Goal: Task Accomplishment & Management: Manage account settings

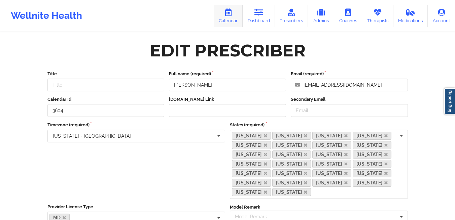
click at [230, 20] on link "Calendar" at bounding box center [228, 16] width 29 height 22
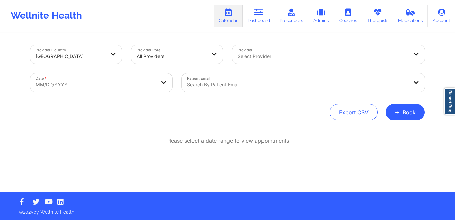
select select "2025-8"
select select "2025-9"
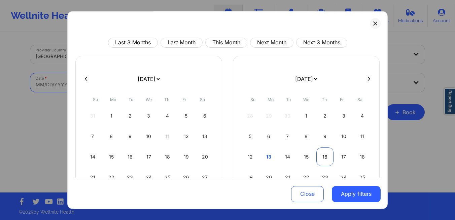
click at [317, 157] on div "16" at bounding box center [324, 157] width 17 height 19
select select "2025-9"
select select "2025-10"
click at [317, 157] on div "13" at bounding box center [324, 157] width 17 height 19
select select "2025-9"
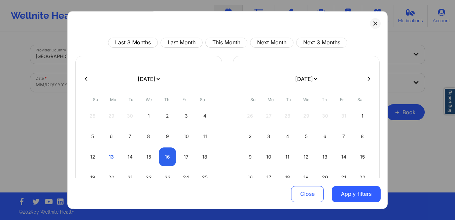
select select "2025-10"
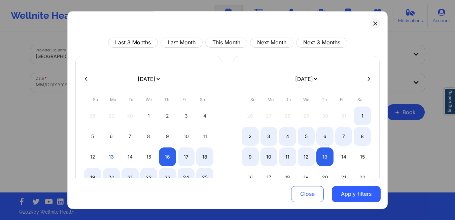
click at [317, 157] on div "13" at bounding box center [324, 157] width 17 height 19
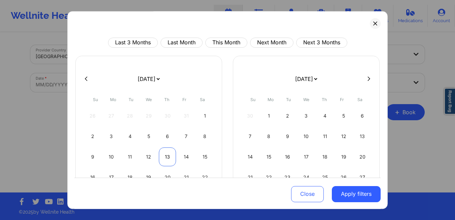
select select "2025-10"
select select "2025-11"
select select "2025-10"
select select "2025-11"
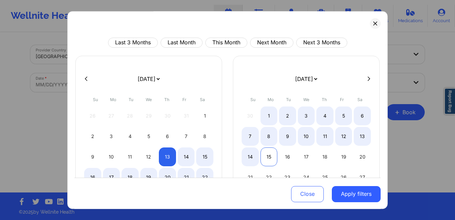
select select "2025-10"
select select "2025-11"
select select "2025-10"
select select "2025-11"
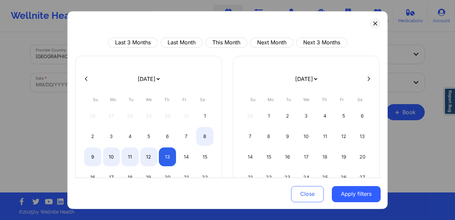
click at [87, 80] on icon at bounding box center [86, 78] width 3 height 5
select select "2025-9"
select select "2025-10"
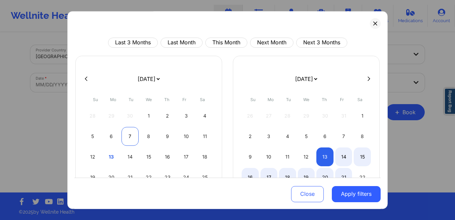
select select "2025-9"
select select "2025-10"
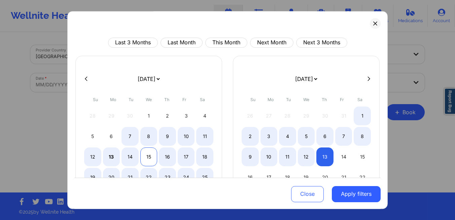
select select "2025-9"
select select "2025-10"
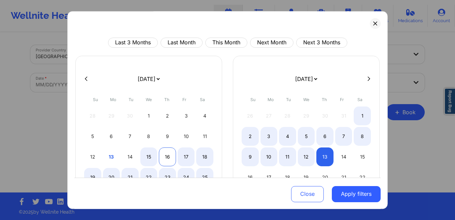
select select "2025-9"
select select "2025-10"
click at [162, 158] on div "16" at bounding box center [167, 157] width 17 height 19
select select "2025-9"
select select "2025-10"
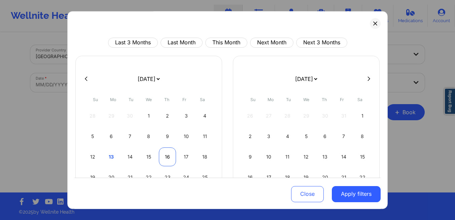
click at [162, 158] on div "16" at bounding box center [167, 157] width 17 height 19
select select "2025-9"
select select "2025-10"
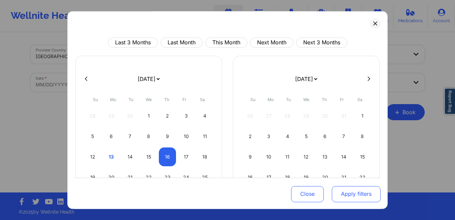
click at [343, 197] on button "Apply filters" at bounding box center [356, 194] width 49 height 16
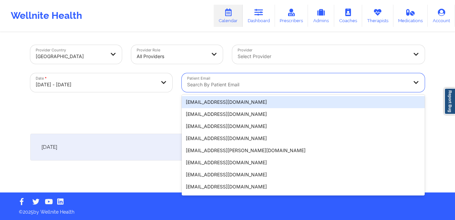
click at [265, 86] on div at bounding box center [297, 85] width 221 height 8
paste input "[EMAIL_ADDRESS][PERSON_NAME][DOMAIN_NAME]"
type input "[EMAIL_ADDRESS][PERSON_NAME][DOMAIN_NAME]"
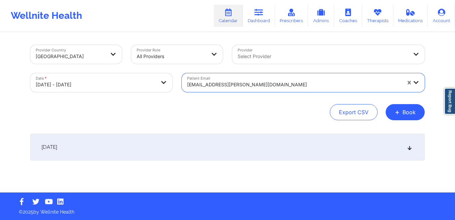
click at [133, 150] on div "October 16, 2025" at bounding box center [227, 147] width 394 height 27
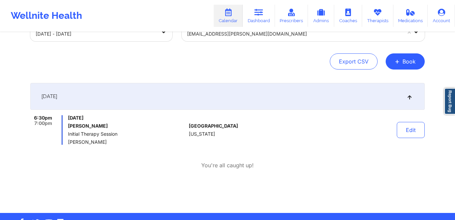
scroll to position [52, 0]
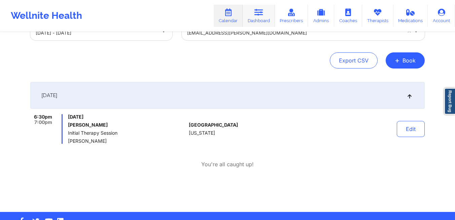
click at [262, 22] on link "Dashboard" at bounding box center [258, 16] width 32 height 22
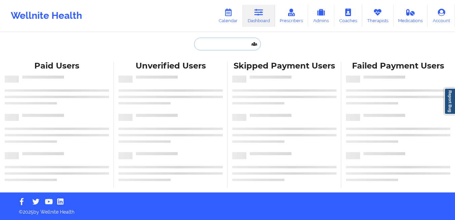
click at [220, 45] on input "text" at bounding box center [227, 44] width 67 height 13
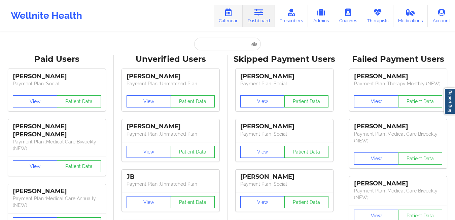
click at [232, 17] on link "Calendar" at bounding box center [228, 16] width 29 height 22
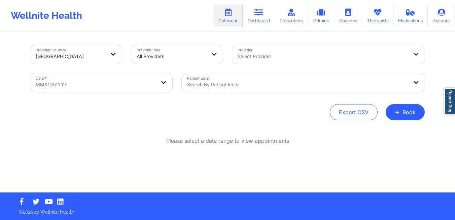
click at [253, 82] on div at bounding box center [297, 85] width 221 height 8
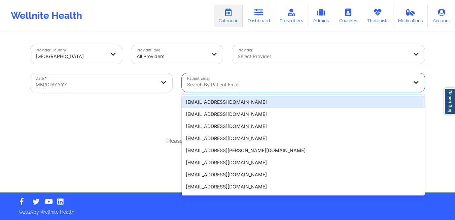
paste input "zndfyqhgwn@privaterelay.appleid.com"
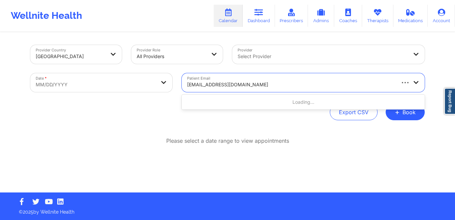
type input "zndfyqhgwn@privaterelay.appleid.com"
select select "2025-8"
select select "2025-9"
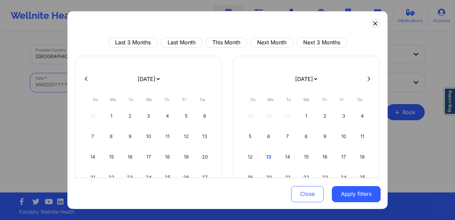
click at [159, 83] on body "Wellnite Health Calendar Dashboard Prescribers Admins Coaches Therapists Medica…" at bounding box center [227, 110] width 455 height 220
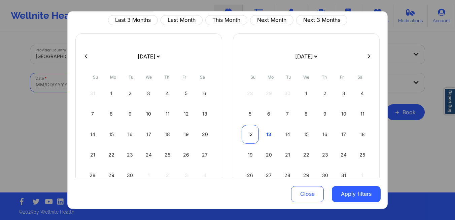
click at [248, 137] on div "12" at bounding box center [249, 134] width 17 height 19
select select "2025-9"
select select "2025-10"
select select "2025-9"
select select "2025-10"
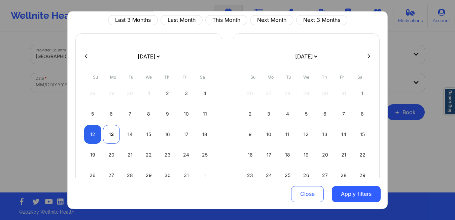
select select "2025-9"
select select "2025-10"
click at [110, 134] on div "13" at bounding box center [111, 134] width 17 height 19
select select "2025-9"
select select "2025-10"
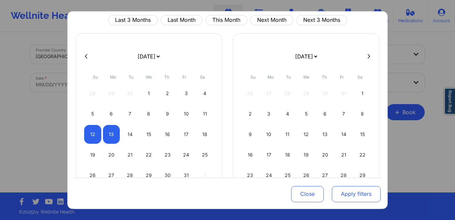
click at [342, 191] on button "Apply filters" at bounding box center [356, 194] width 49 height 16
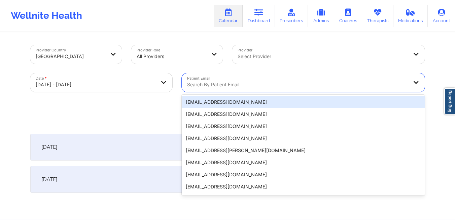
click at [274, 84] on div at bounding box center [297, 85] width 221 height 8
paste input "zndfyqhgwn@privaterelay.appleid.com"
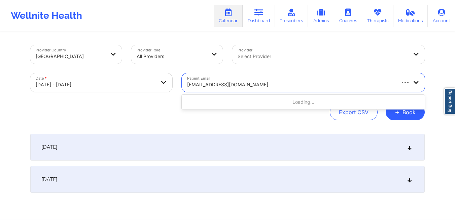
type input "zndfyqhgwn@privaterelay.appleid.com"
select select "2025-9"
select select "2025-10"
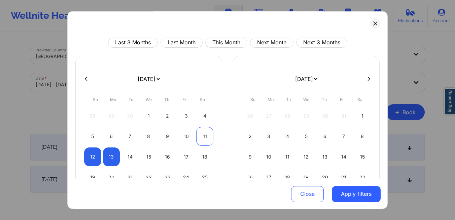
click at [203, 137] on div "11" at bounding box center [204, 136] width 17 height 19
select select "2025-9"
select select "2025-10"
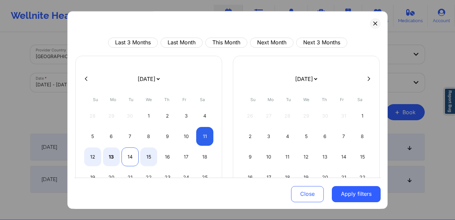
select select "2025-9"
select select "2025-10"
click at [116, 155] on div "13" at bounding box center [111, 157] width 17 height 19
select select "2025-9"
select select "2025-10"
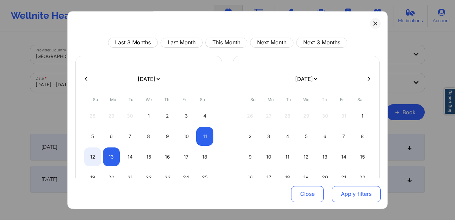
click at [341, 193] on button "Apply filters" at bounding box center [356, 194] width 49 height 16
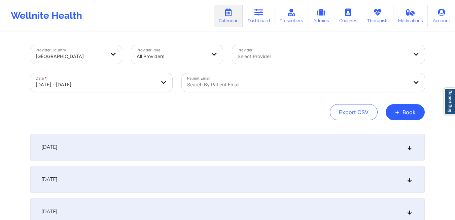
click at [276, 148] on div "October 11, 2025" at bounding box center [227, 147] width 394 height 27
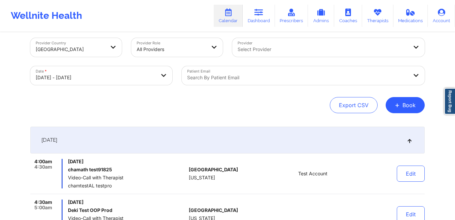
scroll to position [4, 0]
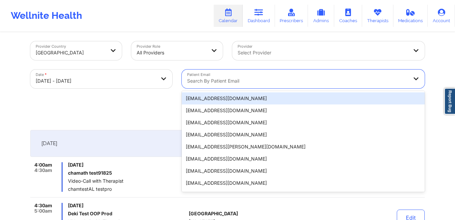
click at [277, 85] on div "Search by patient email" at bounding box center [295, 79] width 227 height 19
paste input "zndfyqhgwn@privaterelay.appleid.com"
type input "zndfyqhgwn@privaterelay.appleid.com"
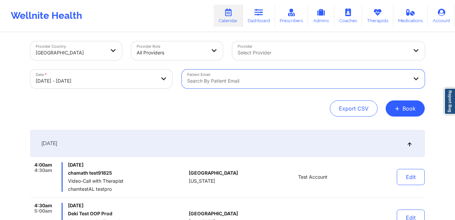
click at [292, 79] on div at bounding box center [297, 81] width 221 height 8
paste input "zndfyqhgwn@privaterelay.appleid.com"
type input "zndfyqhgwn@privaterelay.appleid.com"
click at [244, 84] on div at bounding box center [297, 81] width 221 height 8
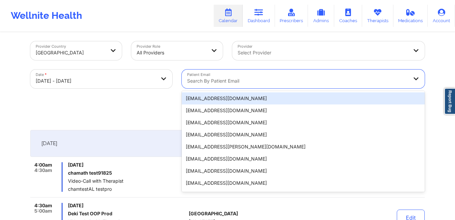
paste input "raeqa326@gmail.com"
type input "raeqa326@gmail.com"
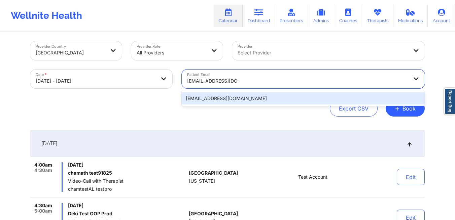
click at [234, 101] on div "raeqa326@gmail.com" at bounding box center [303, 98] width 243 height 12
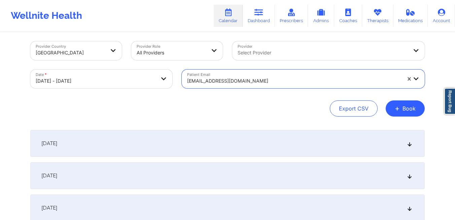
click at [221, 146] on div "October 11, 2025" at bounding box center [227, 143] width 394 height 27
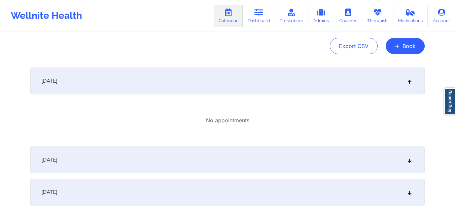
click at [219, 170] on div "October 12, 2025" at bounding box center [227, 160] width 394 height 27
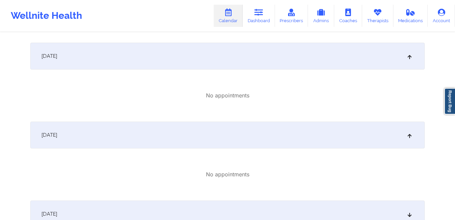
scroll to position [119, 0]
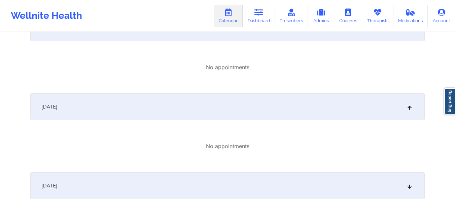
click at [217, 175] on div "October 13, 2025" at bounding box center [227, 186] width 394 height 27
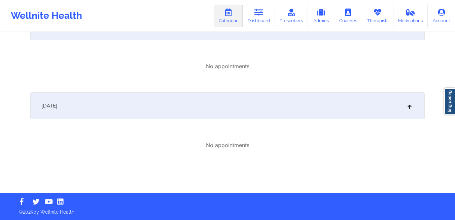
scroll to position [0, 0]
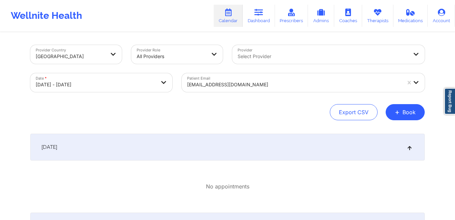
select select "2025-9"
select select "2025-10"
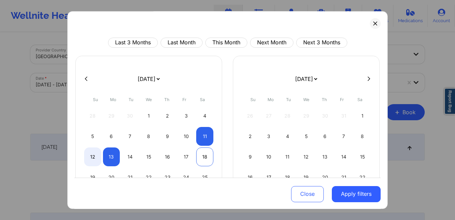
click at [199, 158] on div "18" at bounding box center [204, 157] width 17 height 19
select select "2025-9"
select select "2025-10"
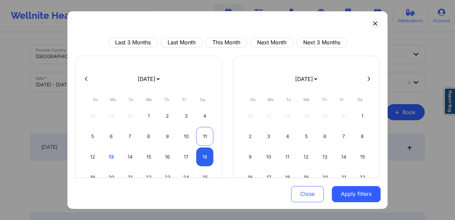
select select "2025-9"
select select "2025-10"
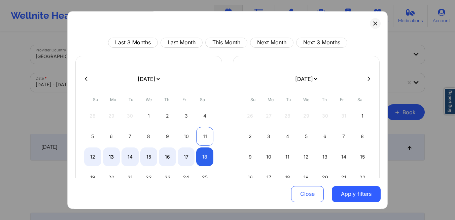
click at [201, 140] on div "11" at bounding box center [204, 136] width 17 height 19
select select "2025-9"
select select "2025-10"
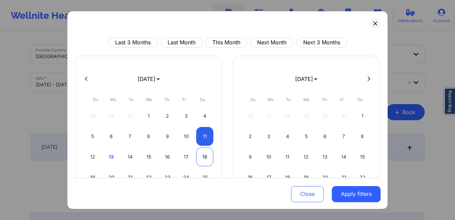
select select "2025-9"
select select "2025-10"
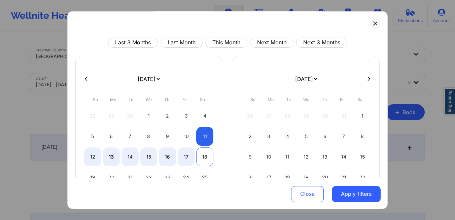
click at [200, 155] on div "18" at bounding box center [204, 157] width 17 height 19
select select "2025-9"
select select "2025-10"
click at [200, 155] on div "18" at bounding box center [204, 157] width 17 height 19
select select "2025-9"
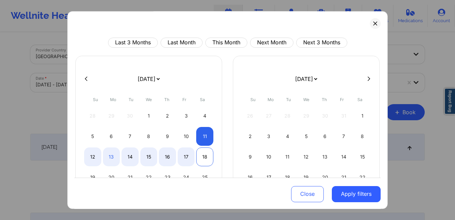
select select "2025-10"
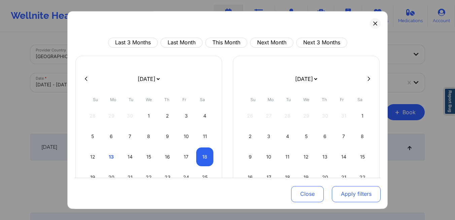
click at [347, 191] on button "Apply filters" at bounding box center [356, 194] width 49 height 16
click at [348, 193] on button "Apply filters" at bounding box center [356, 194] width 49 height 16
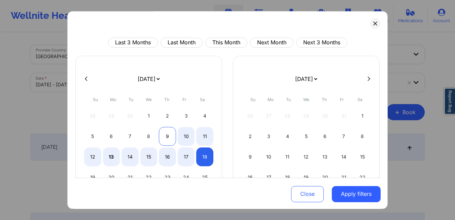
select select "2025-9"
select select "2025-10"
select select "2025-9"
select select "2025-10"
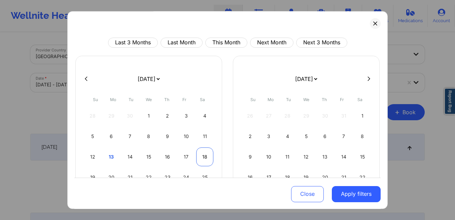
click at [201, 154] on div "18" at bounding box center [204, 157] width 17 height 19
select select "2025-9"
select select "2025-10"
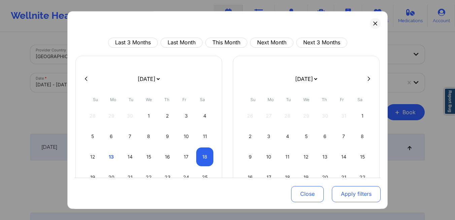
click at [342, 190] on button "Apply filters" at bounding box center [356, 194] width 49 height 16
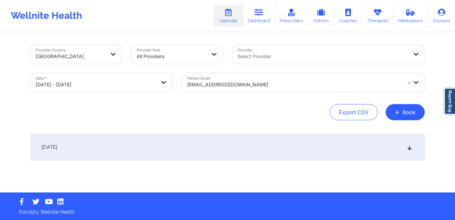
drag, startPoint x: 153, startPoint y: 143, endPoint x: 152, endPoint y: 140, distance: 3.4
click at [152, 143] on div "October 18, 2025" at bounding box center [227, 147] width 394 height 27
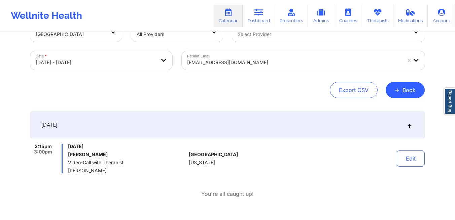
scroll to position [22, 0]
click at [63, 63] on body "Wellnite Health Calendar Dashboard Prescribers Admins Coaches Therapists Medica…" at bounding box center [227, 88] width 455 height 220
select select "2025-9"
select select "2025-10"
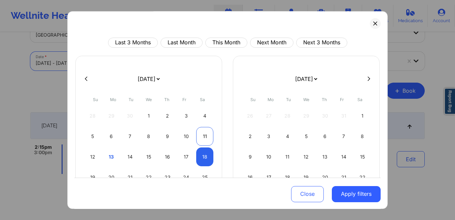
click at [201, 141] on div "11" at bounding box center [204, 136] width 17 height 19
select select "2025-9"
select select "2025-10"
select select "2025-9"
select select "2025-10"
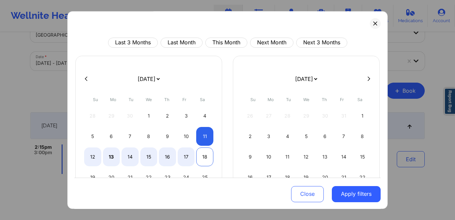
click at [200, 154] on div "18" at bounding box center [204, 157] width 17 height 19
select select "2025-9"
select select "2025-10"
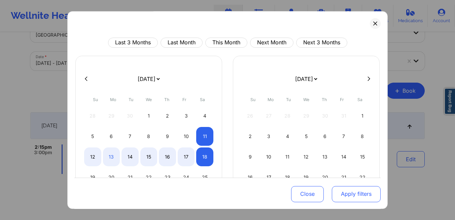
click at [352, 197] on button "Apply filters" at bounding box center [356, 194] width 49 height 16
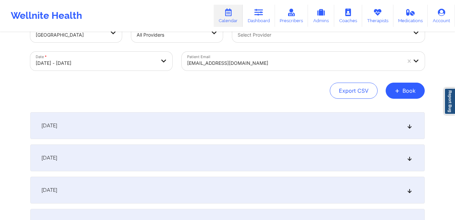
click at [224, 133] on div "October 11, 2025" at bounding box center [227, 125] width 394 height 27
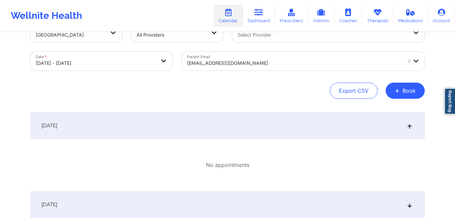
scroll to position [0, 0]
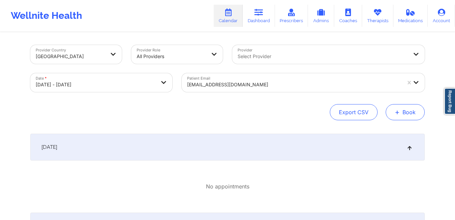
click at [415, 115] on button "+ Book" at bounding box center [404, 112] width 39 height 16
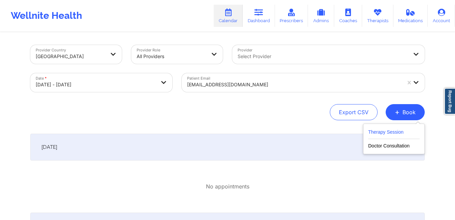
click at [401, 133] on button "Therapy Session" at bounding box center [393, 133] width 51 height 11
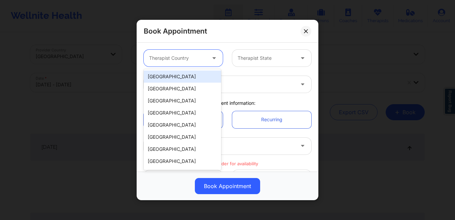
click at [193, 54] on div "Therapist Country" at bounding box center [175, 58] width 63 height 17
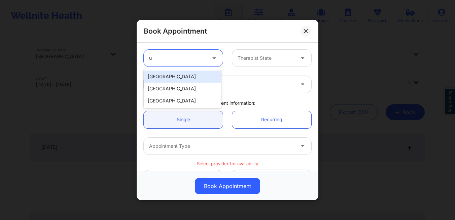
type input "un"
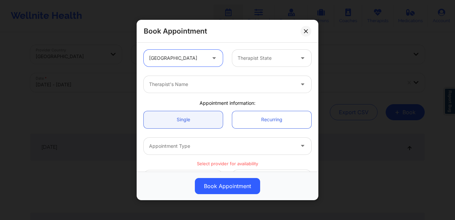
drag, startPoint x: 263, startPoint y: 58, endPoint x: 255, endPoint y: 24, distance: 34.8
click at [263, 58] on div at bounding box center [265, 58] width 57 height 8
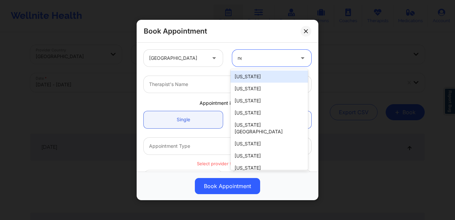
type input "new"
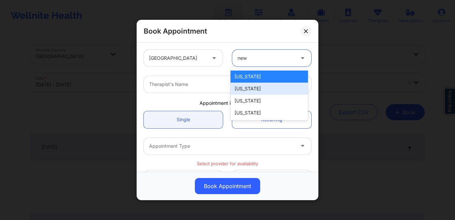
type input "new y"
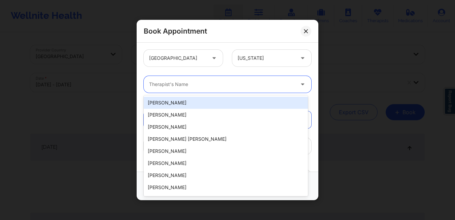
click at [217, 82] on div at bounding box center [221, 84] width 145 height 8
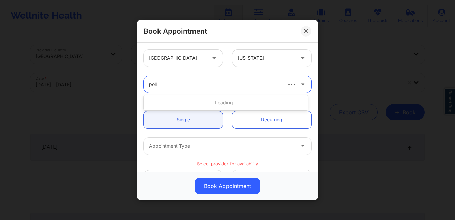
type input "polli"
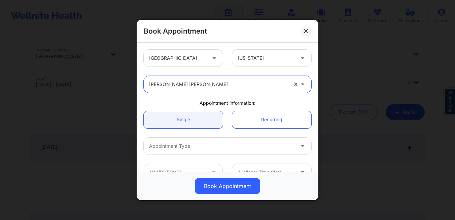
click at [198, 142] on div "Appointment Type" at bounding box center [219, 146] width 151 height 17
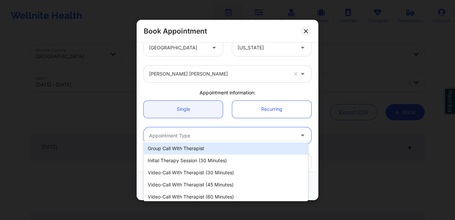
scroll to position [16, 0]
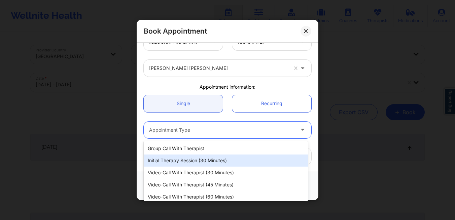
click at [196, 162] on div "Initial Therapy Session (30 minutes)" at bounding box center [226, 161] width 164 height 12
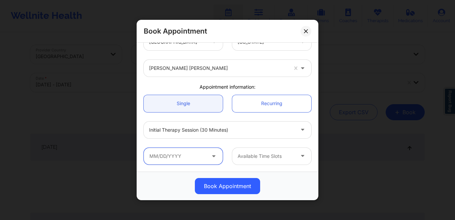
click at [185, 158] on input "text" at bounding box center [183, 156] width 79 height 17
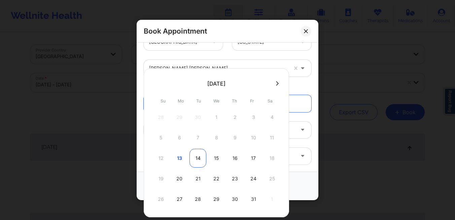
click at [200, 158] on div "14" at bounding box center [197, 158] width 17 height 19
type input "[DATE]"
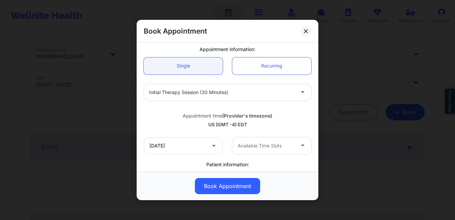
scroll to position [54, 0]
click at [256, 150] on div "Available Time Slots" at bounding box center [263, 145] width 63 height 17
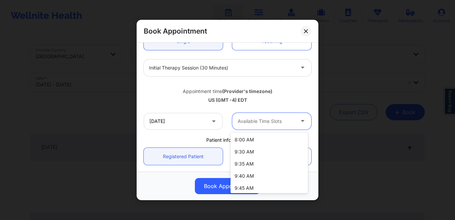
scroll to position [51, 0]
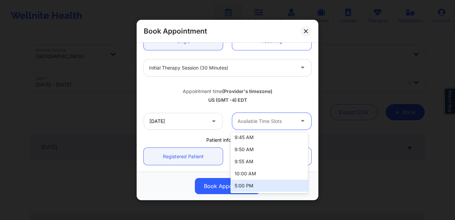
click at [256, 183] on div "5:00 PM" at bounding box center [268, 186] width 77 height 12
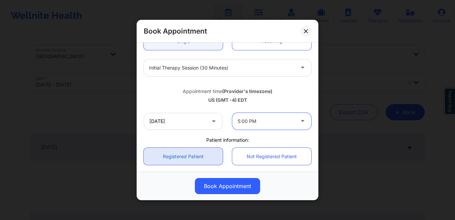
scroll to position [114, 0]
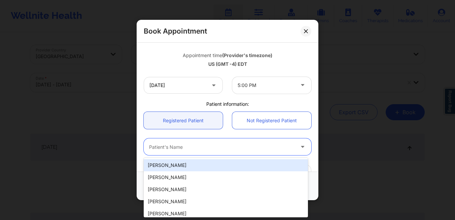
click at [188, 145] on div at bounding box center [221, 147] width 145 height 8
click at [175, 150] on div at bounding box center [221, 147] width 145 height 8
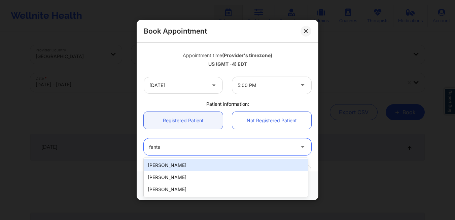
type input "fanta"
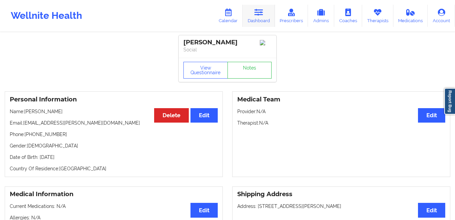
click at [255, 14] on link "Dashboard" at bounding box center [258, 16] width 32 height 22
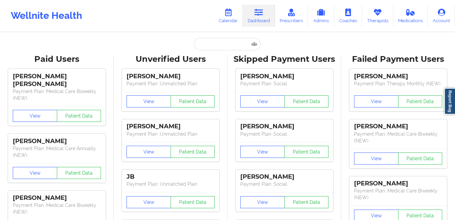
click at [209, 43] on input "text" at bounding box center [227, 44] width 67 height 13
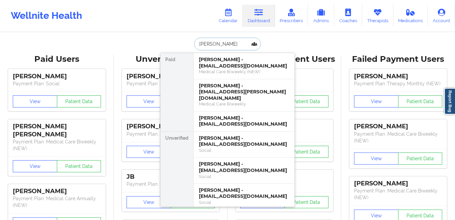
type input "[PERSON_NAME]"
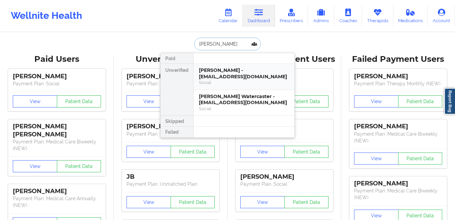
click at [215, 74] on div "[PERSON_NAME] - [EMAIL_ADDRESS][DOMAIN_NAME]" at bounding box center [244, 73] width 90 height 12
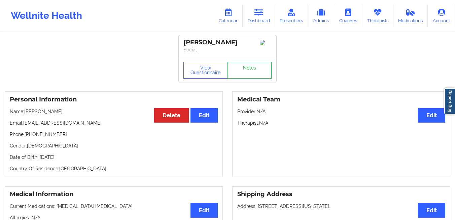
drag, startPoint x: 80, startPoint y: 119, endPoint x: 48, endPoint y: 118, distance: 32.6
click at [48, 118] on div "Personal Information Edit Delete Name: [PERSON_NAME] Email: [EMAIL_ADDRESS][DOM…" at bounding box center [114, 134] width 218 height 86
drag, startPoint x: 87, startPoint y: 126, endPoint x: 25, endPoint y: 126, distance: 61.5
click at [25, 126] on p "Email: [EMAIL_ADDRESS][DOMAIN_NAME]" at bounding box center [114, 123] width 208 height 7
copy p "[EMAIL_ADDRESS][DOMAIN_NAME]"
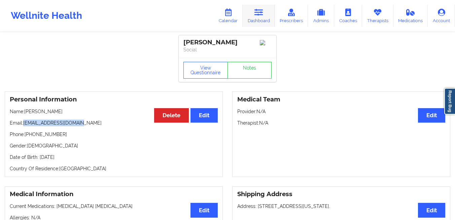
click at [256, 17] on link "Dashboard" at bounding box center [258, 16] width 32 height 22
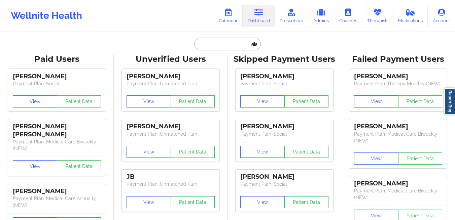
click at [211, 49] on input "text" at bounding box center [227, 44] width 67 height 13
paste input "[EMAIL_ADDRESS][DOMAIN_NAME]"
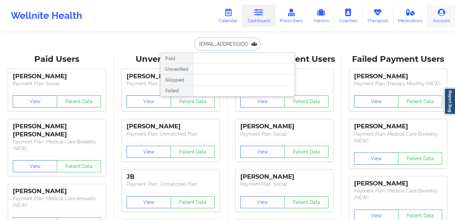
type input "[EMAIL_ADDRESS][DOMAIN_NAME]"
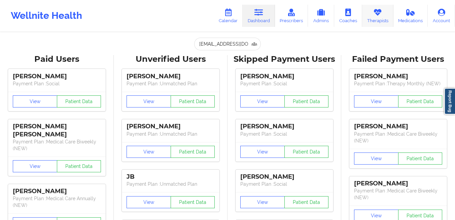
click at [371, 22] on link "Therapists" at bounding box center [377, 16] width 31 height 22
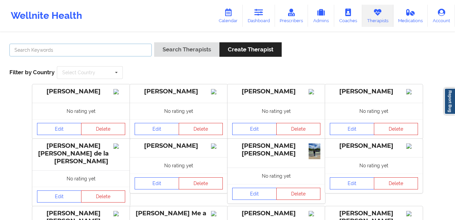
click at [125, 56] on input "text" at bounding box center [80, 50] width 142 height 13
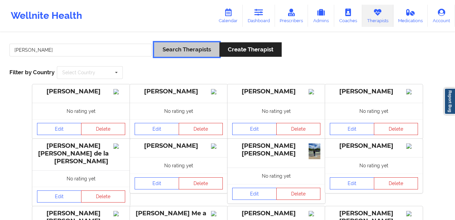
click at [168, 46] on button "Search Therapists" at bounding box center [186, 49] width 65 height 14
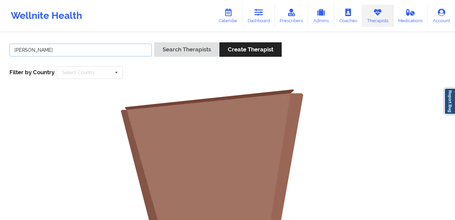
click at [54, 50] on input "[PERSON_NAME]" at bounding box center [80, 50] width 142 height 13
type input "[PERSON_NAME]"
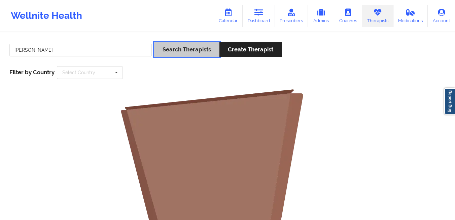
click at [181, 48] on button "Search Therapists" at bounding box center [186, 49] width 65 height 14
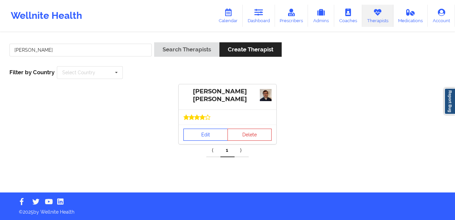
click at [209, 139] on link "Edit" at bounding box center [205, 135] width 44 height 12
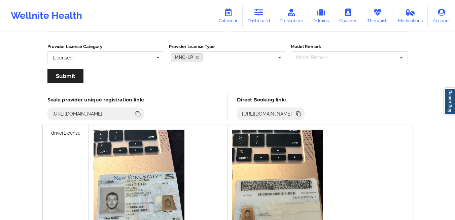
scroll to position [164, 0]
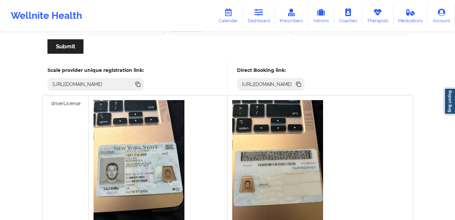
click at [301, 85] on icon at bounding box center [298, 84] width 3 height 3
click at [253, 18] on link "Dashboard" at bounding box center [258, 16] width 32 height 22
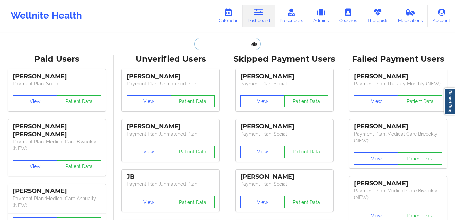
click at [222, 48] on input "text" at bounding box center [227, 44] width 67 height 13
paste input "audreyquick16@gmail.com"
type input "audreyquick16@gmail.com"
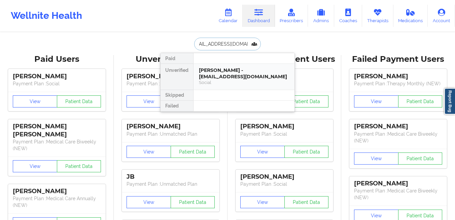
click at [214, 74] on div "Audrey Quick - audreyquick16@gmail.com" at bounding box center [244, 73] width 90 height 12
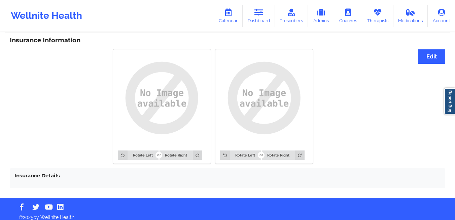
scroll to position [506, 0]
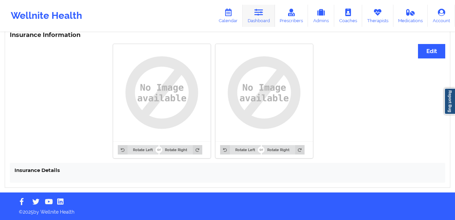
click at [265, 16] on link "Dashboard" at bounding box center [258, 16] width 32 height 22
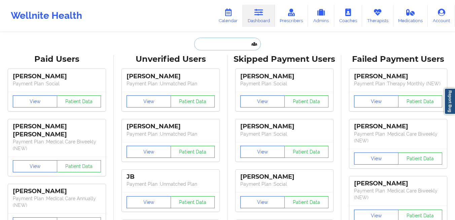
click at [217, 44] on input "text" at bounding box center [227, 44] width 67 height 13
paste input "ishajohn217@gmail.com"
type input "ishajohn217@gmail.com"
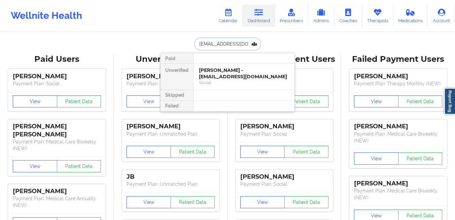
scroll to position [0, 2]
click at [206, 73] on div "Isha john - ishajohn217@gmail.com" at bounding box center [244, 73] width 90 height 12
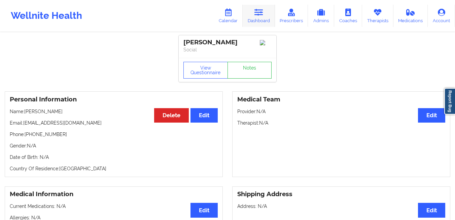
click at [259, 16] on link "Dashboard" at bounding box center [258, 16] width 32 height 22
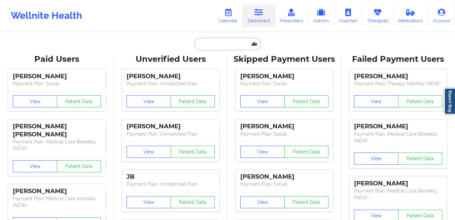
click at [222, 47] on input "text" at bounding box center [227, 44] width 67 height 13
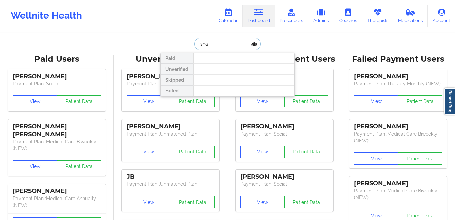
type input "isha"
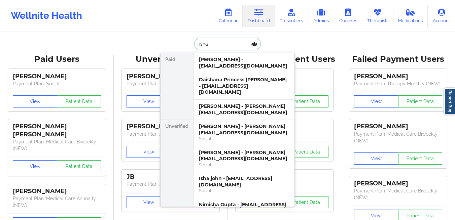
click at [210, 73] on div "Jalen Jordan - lakeishaanderson32@gmail.com" at bounding box center [243, 63] width 101 height 20
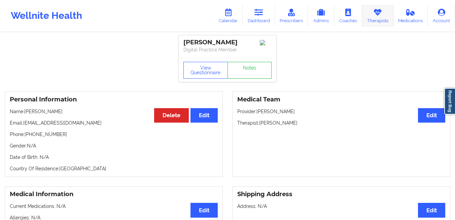
click at [383, 20] on link "Therapists" at bounding box center [377, 16] width 31 height 22
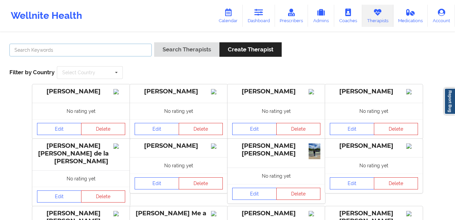
click at [103, 51] on input "text" at bounding box center [80, 50] width 142 height 13
type input "kelly tacon"
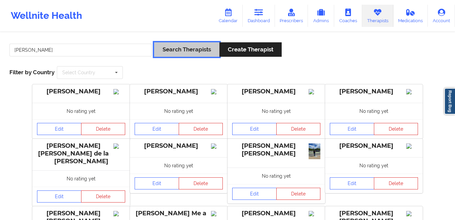
click at [164, 55] on button "Search Therapists" at bounding box center [186, 49] width 65 height 14
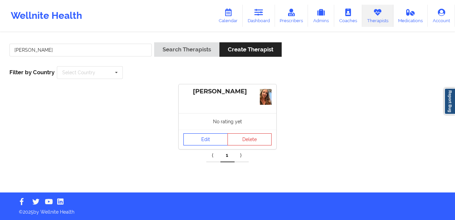
click at [200, 137] on link "Edit" at bounding box center [205, 140] width 44 height 12
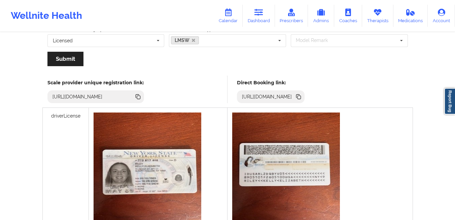
scroll to position [150, 0]
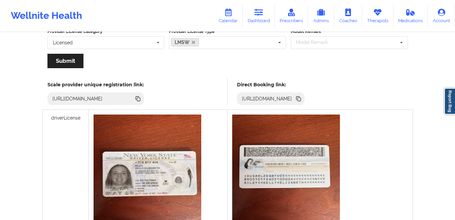
click at [301, 99] on icon at bounding box center [298, 99] width 3 height 3
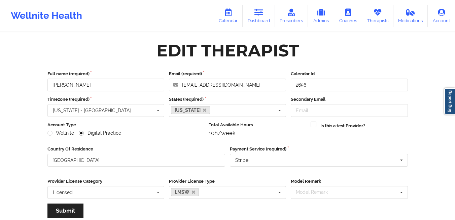
click at [255, 21] on link "Dashboard" at bounding box center [258, 16] width 32 height 22
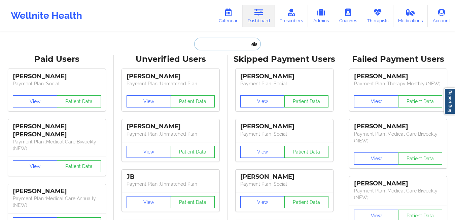
click at [220, 46] on input "text" at bounding box center [227, 44] width 67 height 13
paste input "leejennyh027@gmail.com"
type input "leejennyh027@gmail.com"
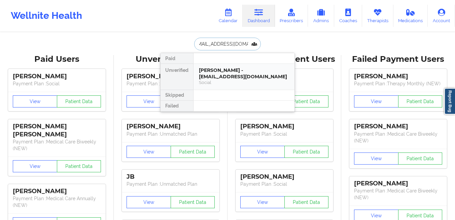
click at [211, 74] on div "Jenny Lee - leejennyh027@gmail.com" at bounding box center [244, 73] width 90 height 12
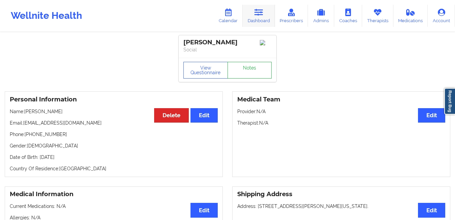
click at [253, 20] on link "Dashboard" at bounding box center [258, 16] width 32 height 22
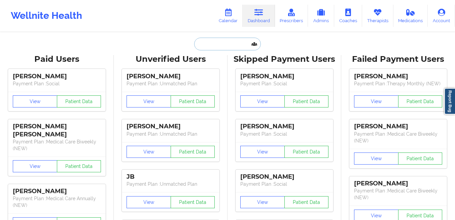
click at [213, 48] on input "text" at bounding box center [227, 44] width 67 height 13
paste input "cwhirley1280@gmail.com"
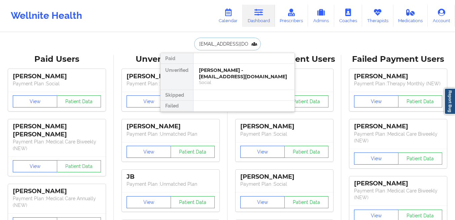
scroll to position [0, 5]
type input "cwhirley1280@gmail.com"
click at [208, 63] on div at bounding box center [243, 58] width 101 height 11
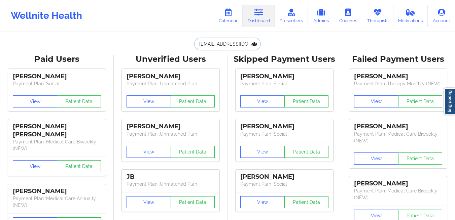
click at [227, 47] on input "cwhirley1280@gmail.com" at bounding box center [227, 44] width 67 height 13
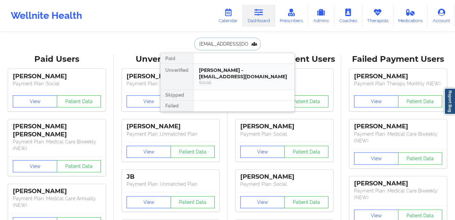
click at [217, 79] on div "Cheyenne Johnson - cwhirley1280@gmail.com" at bounding box center [244, 73] width 90 height 12
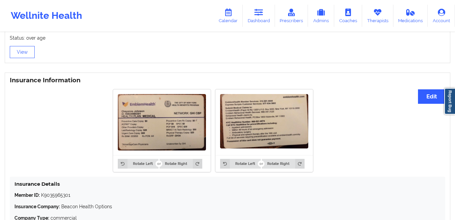
scroll to position [449, 0]
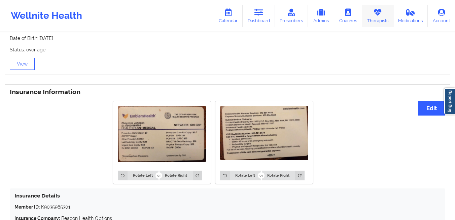
click at [380, 16] on icon at bounding box center [377, 12] width 9 height 7
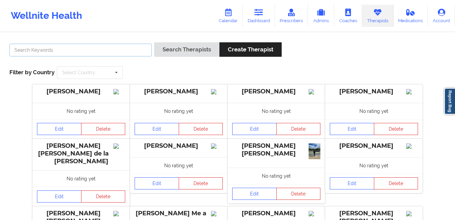
click at [141, 49] on input "text" at bounding box center [80, 50] width 142 height 13
type input "Danielle Wright"
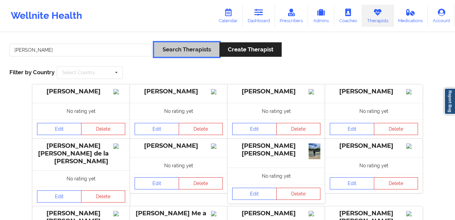
click at [179, 50] on button "Search Therapists" at bounding box center [186, 49] width 65 height 14
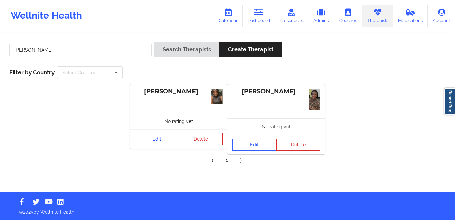
click at [157, 141] on link "Edit" at bounding box center [157, 139] width 44 height 12
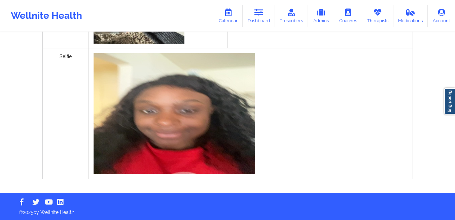
scroll to position [149, 0]
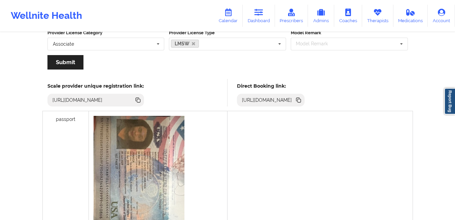
click at [299, 101] on icon at bounding box center [297, 99] width 3 height 3
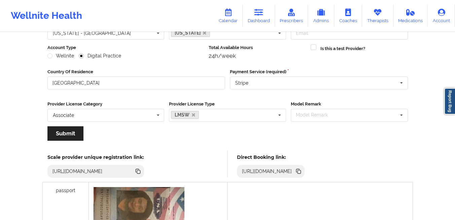
scroll to position [0, 0]
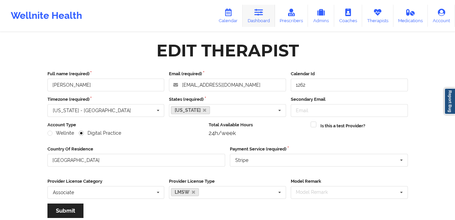
click at [258, 15] on icon at bounding box center [258, 12] width 9 height 7
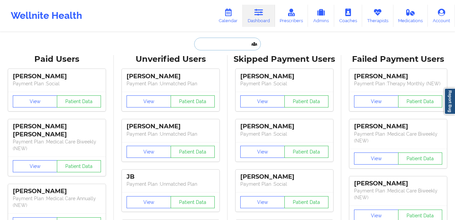
click at [209, 45] on input "text" at bounding box center [227, 44] width 67 height 13
paste input "Adrian052530@yahoo.com"
type input "Adrian052530@yahoo.com"
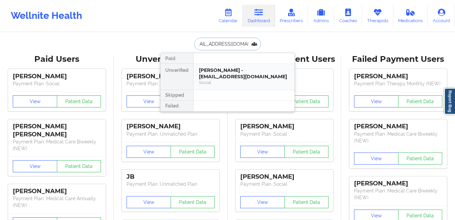
click at [204, 79] on div "Adrian Carrasco - adrian052530@yahoo.com" at bounding box center [244, 73] width 90 height 12
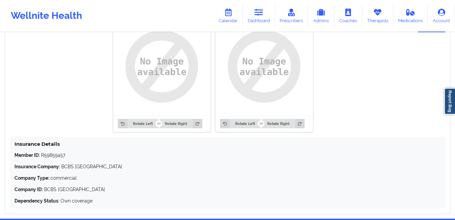
scroll to position [561, 0]
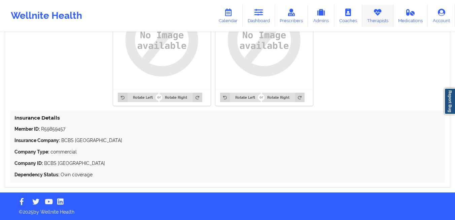
click at [382, 21] on link "Therapists" at bounding box center [377, 16] width 31 height 22
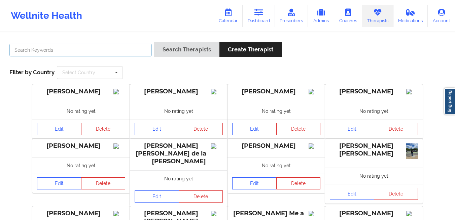
click at [137, 51] on input "text" at bounding box center [80, 50] width 142 height 13
type input "beverly solomon"
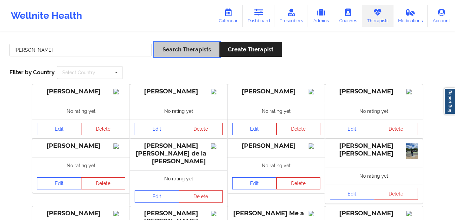
click at [198, 49] on button "Search Therapists" at bounding box center [186, 49] width 65 height 14
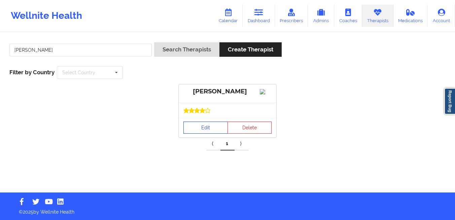
click at [207, 134] on link "Edit" at bounding box center [205, 128] width 44 height 12
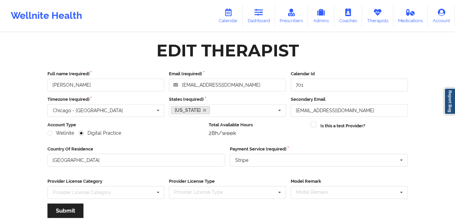
scroll to position [81, 0]
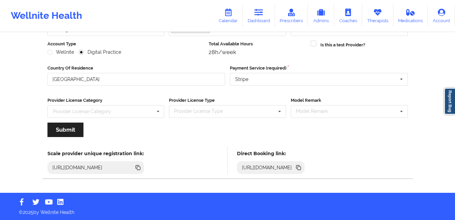
click at [301, 169] on icon at bounding box center [298, 168] width 3 height 3
click at [376, 22] on link "Therapists" at bounding box center [377, 16] width 31 height 22
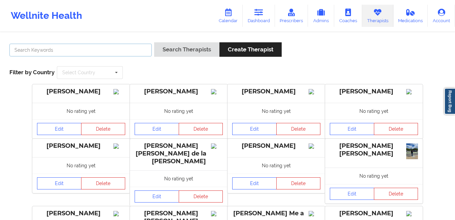
click at [111, 52] on input "text" at bounding box center [80, 50] width 142 height 13
type input "Mashonda Waddell"
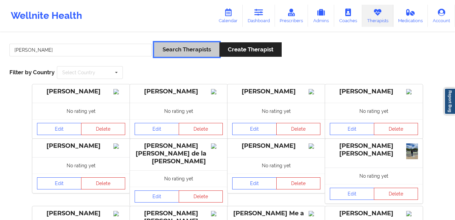
click at [165, 52] on button "Search Therapists" at bounding box center [186, 49] width 65 height 14
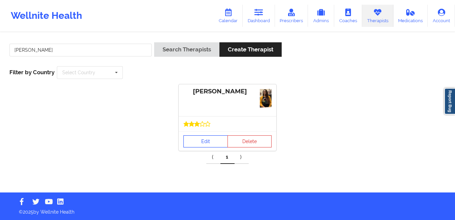
click at [198, 138] on link "Edit" at bounding box center [205, 142] width 44 height 12
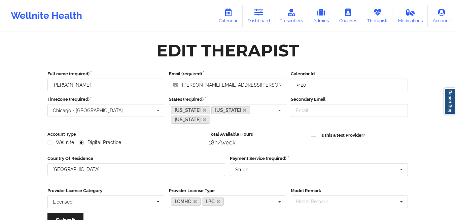
scroll to position [90, 0]
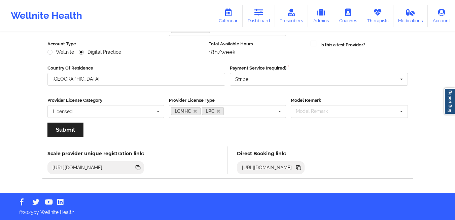
click at [301, 169] on icon at bounding box center [298, 168] width 3 height 3
click at [253, 15] on link "Dashboard" at bounding box center [258, 16] width 32 height 22
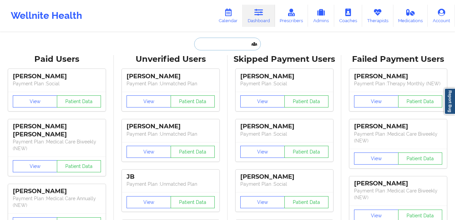
click at [207, 45] on input "text" at bounding box center [227, 44] width 67 height 13
paste input "mothammer@gmail.com"
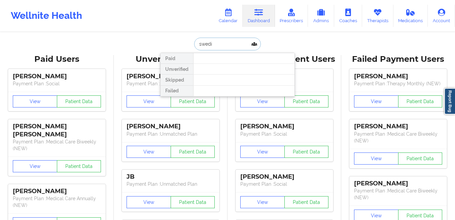
type input "swedin"
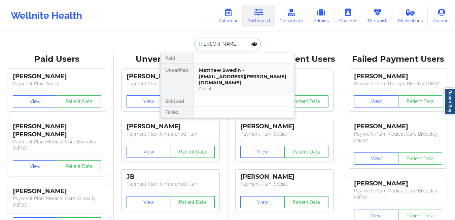
click at [206, 70] on div "Matthew Swedin - swedin.matthew@gmail.com" at bounding box center [244, 76] width 90 height 19
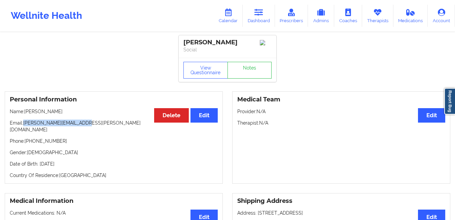
drag, startPoint x: 87, startPoint y: 126, endPoint x: 25, endPoint y: 127, distance: 62.9
click at [25, 127] on p "Email: swedin.matthew@gmail.com" at bounding box center [114, 126] width 208 height 13
copy p "swedin.matthew@gmail.com"
click at [253, 18] on link "Dashboard" at bounding box center [258, 16] width 32 height 22
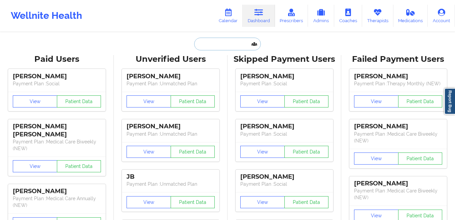
click at [204, 45] on input "text" at bounding box center [227, 44] width 67 height 13
paste input "[PERSON_NAME][EMAIL_ADDRESS][DOMAIN_NAME]"
type input "[PERSON_NAME][EMAIL_ADDRESS][DOMAIN_NAME]"
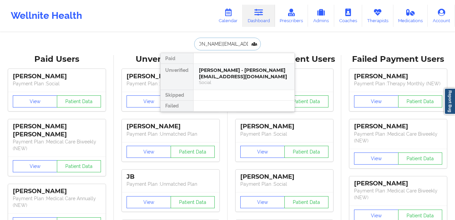
click at [219, 72] on div "Rhonda M Gardner - rhonda.gardner21@gmail.com" at bounding box center [244, 73] width 90 height 12
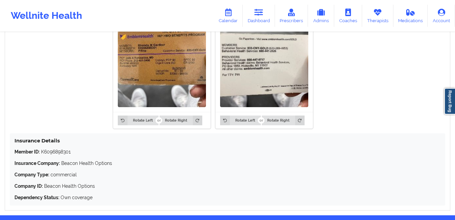
scroll to position [590, 0]
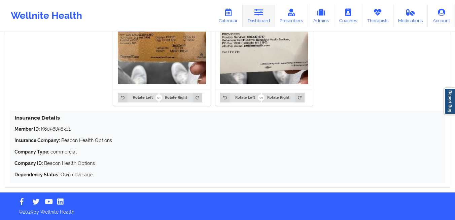
click at [262, 18] on link "Dashboard" at bounding box center [258, 16] width 32 height 22
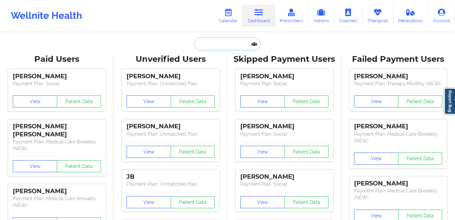
click at [222, 48] on input "text" at bounding box center [227, 44] width 67 height 13
paste input "ashishkumar703@gmail.com"
type input "ashishkumar703@gmail.com"
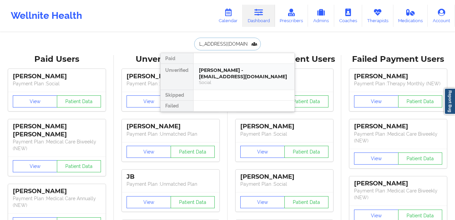
click at [212, 71] on div "Ashish Kumar - ashishkumar703@gmail.com" at bounding box center [244, 73] width 90 height 12
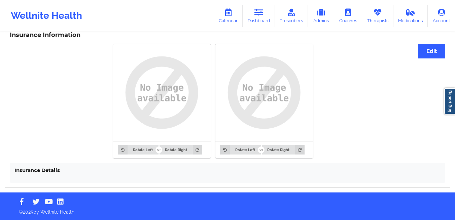
scroll to position [506, 0]
click at [254, 18] on link "Dashboard" at bounding box center [258, 16] width 32 height 22
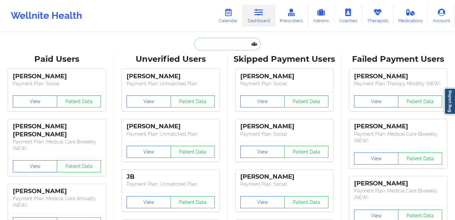
click at [209, 43] on input "text" at bounding box center [227, 44] width 67 height 13
paste input "danieljohnkelley@gmail.com"
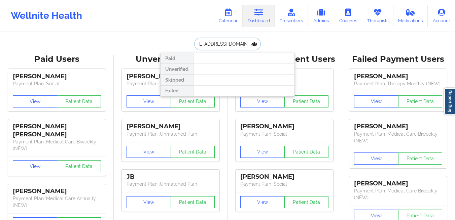
click at [223, 45] on input "danieljohnkelley@gmail.com" at bounding box center [227, 44] width 67 height 13
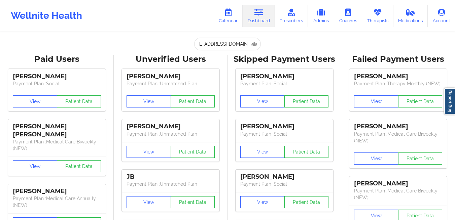
scroll to position [0, 0]
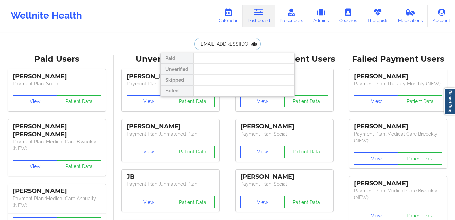
click at [224, 44] on input "danieljohnkelley@gmail.com" at bounding box center [227, 44] width 67 height 13
paste input "cullhajsindi1"
type input "cullhajsindi1@gmail.com"
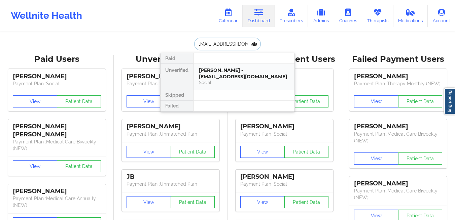
click at [236, 69] on div "Sindi Cullhaj - cullhajsindi1@gmail.com" at bounding box center [244, 73] width 90 height 12
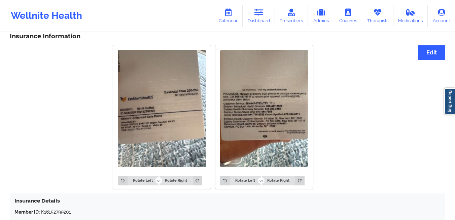
scroll to position [565, 0]
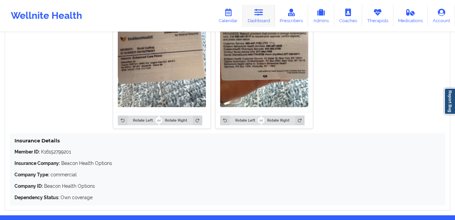
click at [263, 17] on link "Dashboard" at bounding box center [258, 16] width 32 height 22
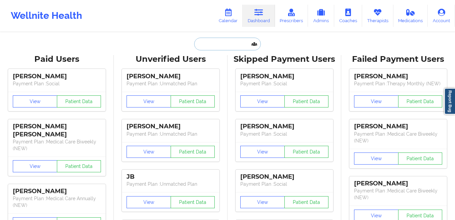
click at [216, 45] on input "text" at bounding box center [227, 44] width 67 height 13
paste input "cullhajsindi1@gmail.com"
type input "cullhajsindi1@gmail.com"
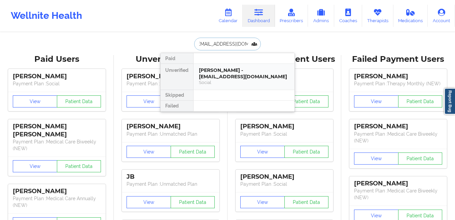
click at [211, 74] on div "Sindi Cullhaj - cullhajsindi1@gmail.com" at bounding box center [244, 73] width 90 height 12
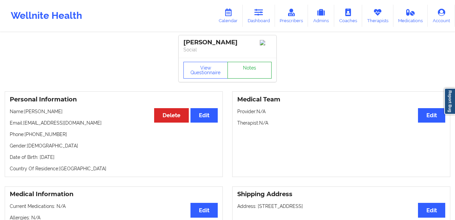
click at [238, 67] on link "Notes" at bounding box center [249, 70] width 44 height 17
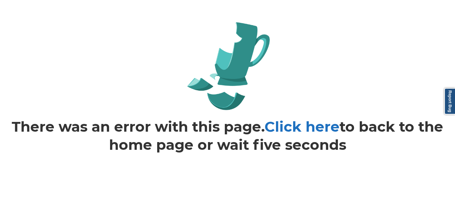
click at [307, 134] on link "Click here" at bounding box center [301, 126] width 75 height 17
click at [298, 128] on link "Click here" at bounding box center [301, 126] width 75 height 17
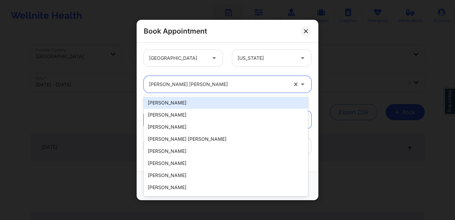
click at [227, 87] on div at bounding box center [218, 84] width 139 height 8
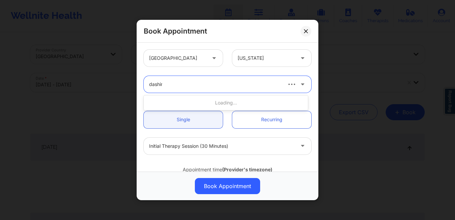
type input "dashima"
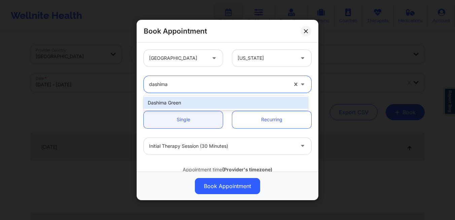
click at [220, 102] on div "Dashima Green" at bounding box center [226, 103] width 164 height 12
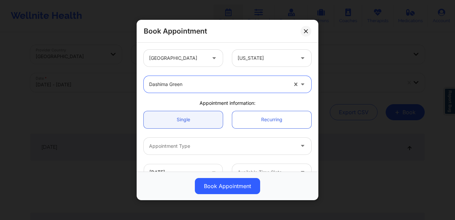
click at [198, 144] on div at bounding box center [221, 146] width 145 height 8
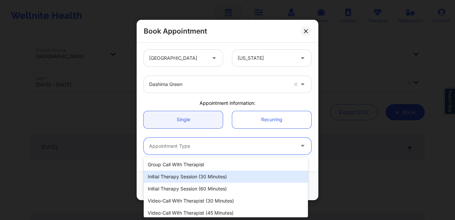
click at [200, 173] on div "Initial Therapy Session (30 minutes)" at bounding box center [226, 177] width 164 height 12
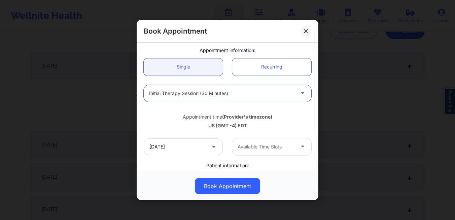
scroll to position [75, 0]
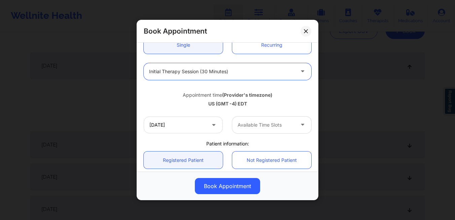
click at [213, 128] on span at bounding box center [214, 125] width 8 height 8
click at [210, 123] on icon at bounding box center [213, 124] width 7 height 6
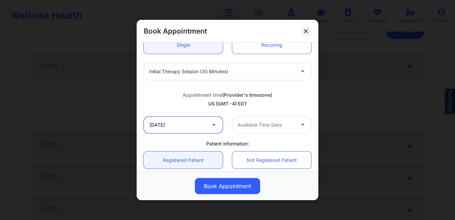
click at [186, 129] on input "10/14/2025" at bounding box center [183, 125] width 79 height 17
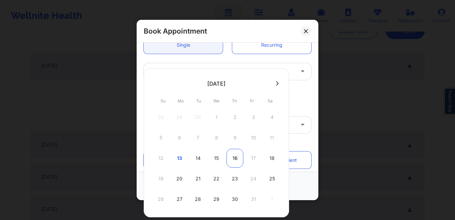
click at [236, 160] on div "16" at bounding box center [234, 158] width 17 height 19
type input "10/16/2025"
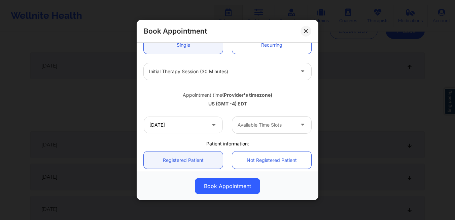
click at [295, 130] on div at bounding box center [303, 125] width 16 height 17
click at [246, 126] on div at bounding box center [265, 125] width 57 height 8
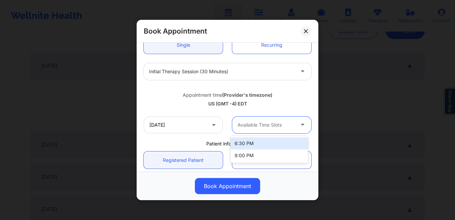
click at [270, 129] on div "Available Time Slots" at bounding box center [263, 125] width 63 height 17
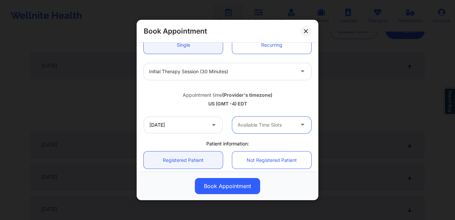
scroll to position [0, 0]
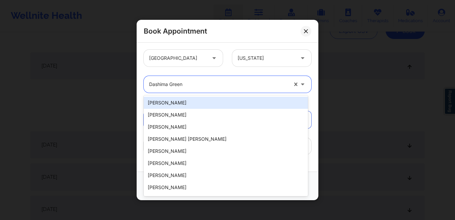
click at [205, 83] on div at bounding box center [218, 84] width 139 height 8
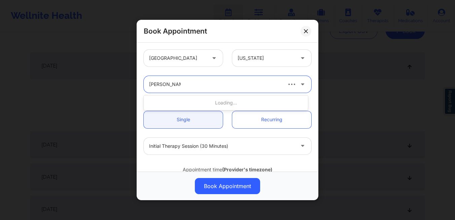
type input "danielle wright"
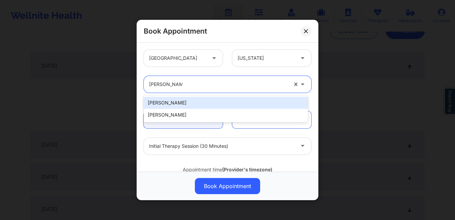
click at [190, 103] on div "Danielle Wright" at bounding box center [226, 103] width 164 height 12
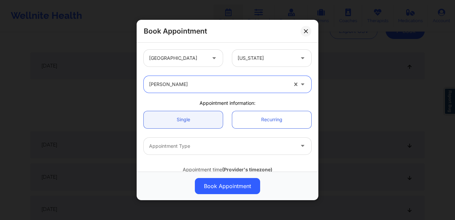
click at [196, 149] on div at bounding box center [221, 146] width 145 height 8
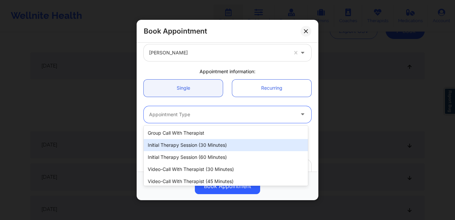
scroll to position [31, 0]
click at [196, 149] on div "Initial Therapy Session (30 minutes)" at bounding box center [226, 146] width 164 height 12
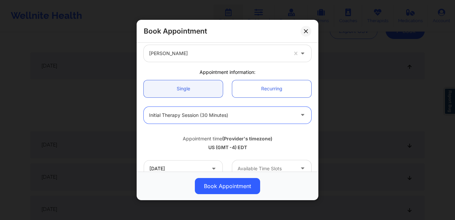
scroll to position [60, 0]
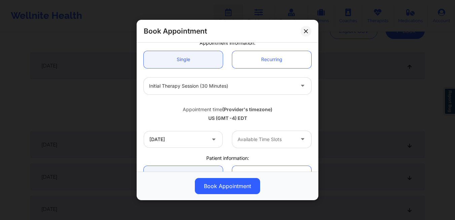
click at [213, 143] on span at bounding box center [214, 139] width 8 height 8
click at [210, 140] on icon at bounding box center [213, 138] width 7 height 6
click at [190, 140] on input "[DATE]" at bounding box center [183, 139] width 79 height 17
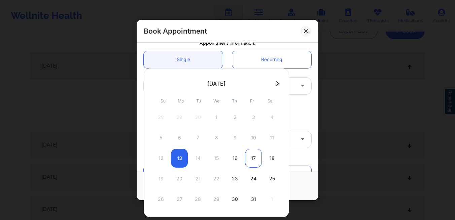
click at [252, 157] on div "17" at bounding box center [253, 158] width 17 height 19
type input "[DATE]"
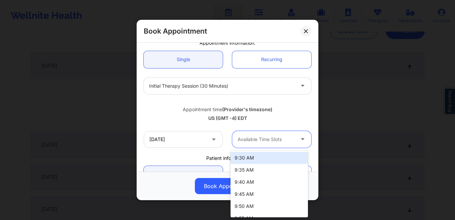
click at [270, 140] on div at bounding box center [265, 140] width 57 height 8
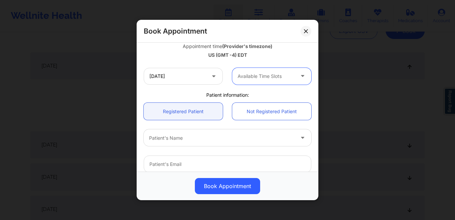
scroll to position [123, 0]
click at [197, 140] on div at bounding box center [221, 139] width 145 height 8
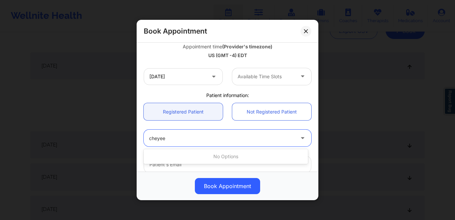
type input "cheye"
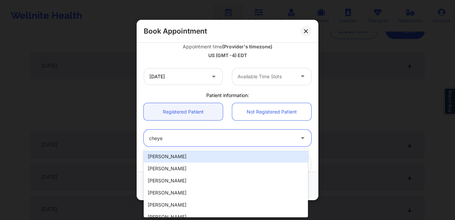
click at [195, 158] on div "Cheyenne Johnson" at bounding box center [226, 157] width 164 height 12
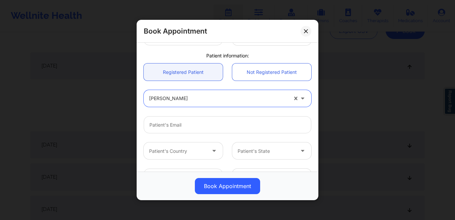
scroll to position [168, 0]
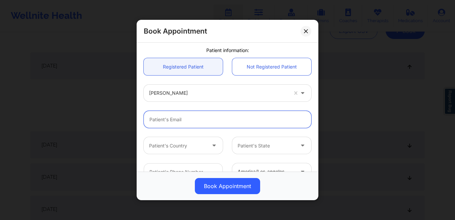
click at [211, 121] on input "Patient Email" at bounding box center [227, 119] width 167 height 17
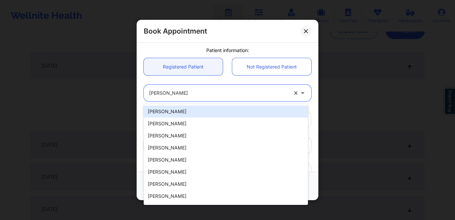
click at [227, 97] on div at bounding box center [218, 93] width 139 height 8
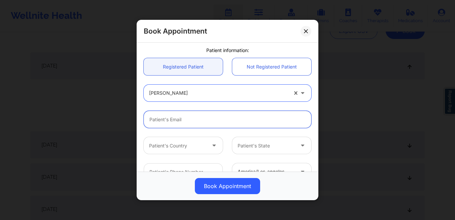
click at [195, 117] on input "Patient Email" at bounding box center [227, 119] width 167 height 17
click at [217, 125] on input "Patient Email" at bounding box center [227, 119] width 167 height 17
paste input "cwhirley1280@gmail.com"
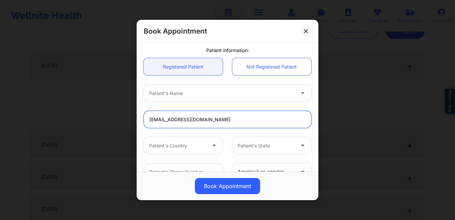
type input "cwhirley1280@gmail.com"
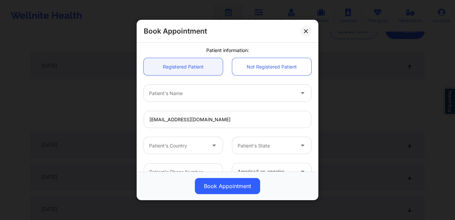
click at [203, 98] on div "Patient's Name" at bounding box center [219, 93] width 151 height 17
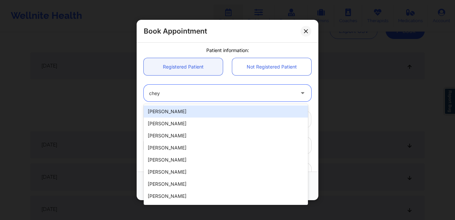
type input "cheye"
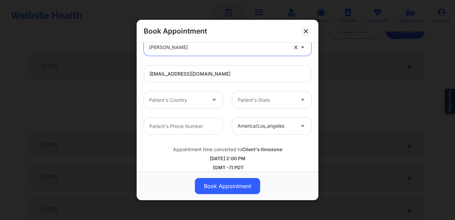
scroll to position [214, 0]
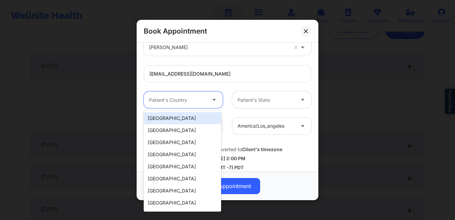
click at [213, 101] on icon at bounding box center [214, 99] width 7 height 6
click at [196, 121] on div "[GEOGRAPHIC_DATA]" at bounding box center [182, 118] width 77 height 12
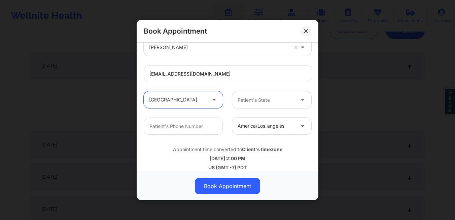
click at [251, 102] on div at bounding box center [265, 100] width 57 height 8
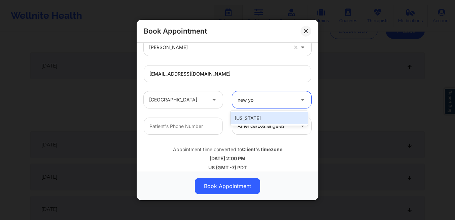
type input "new yor"
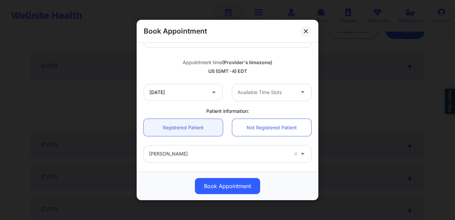
scroll to position [0, 0]
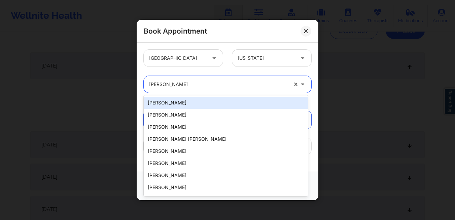
click at [227, 84] on div at bounding box center [218, 84] width 139 height 8
paste input "Kelly Tacon"
type input "Kelly Tacon"
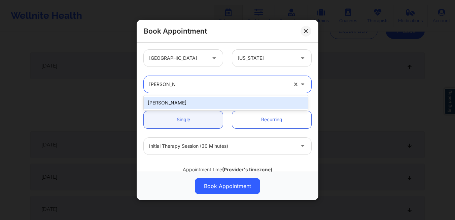
click at [191, 102] on div "Kelly Tacon" at bounding box center [226, 103] width 164 height 12
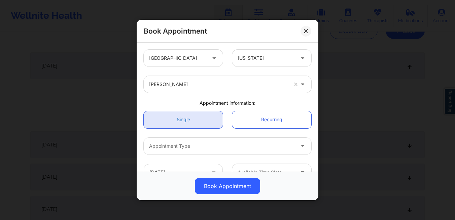
click at [186, 116] on link "Single" at bounding box center [183, 119] width 79 height 17
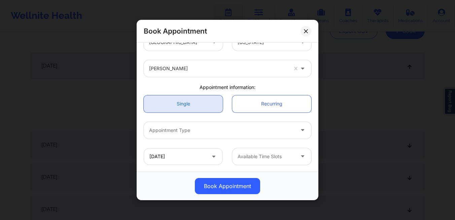
scroll to position [25, 0]
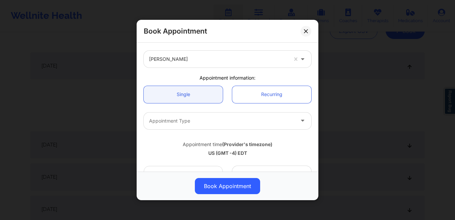
click at [186, 117] on div at bounding box center [221, 121] width 145 height 8
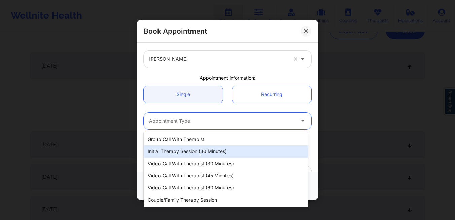
click at [186, 151] on div "Initial Therapy Session (30 minutes)" at bounding box center [226, 152] width 164 height 12
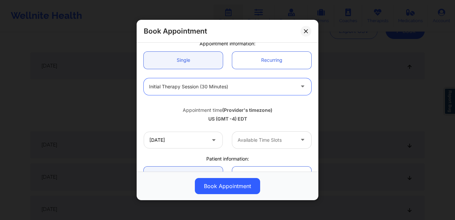
scroll to position [60, 0]
click at [210, 140] on icon at bounding box center [213, 139] width 7 height 6
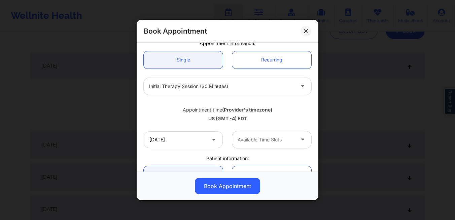
click at [213, 140] on icon at bounding box center [213, 139] width 7 height 6
click at [200, 141] on input "10/17/2025" at bounding box center [183, 140] width 79 height 17
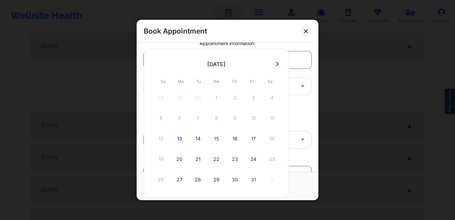
scroll to position [103, 0]
click at [249, 136] on div "17" at bounding box center [253, 136] width 17 height 19
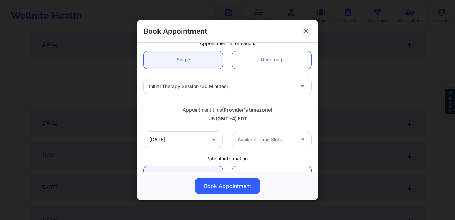
click at [251, 139] on div at bounding box center [265, 140] width 57 height 8
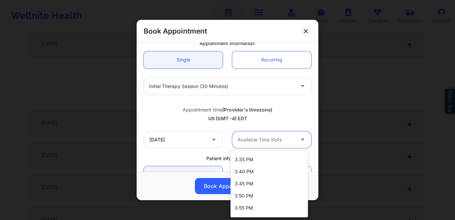
scroll to position [83, 0]
click at [247, 185] on div "3:45 PM" at bounding box center [268, 185] width 77 height 12
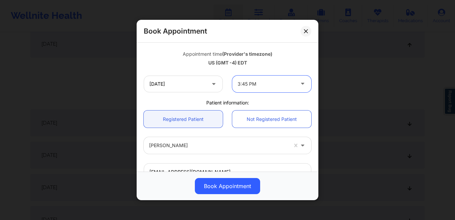
scroll to position [120, 0]
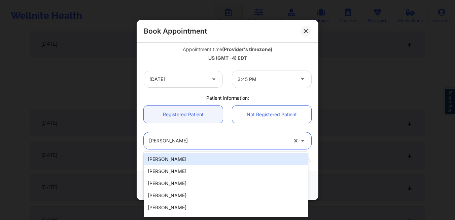
drag, startPoint x: 196, startPoint y: 144, endPoint x: 168, endPoint y: 144, distance: 27.9
click at [168, 144] on div at bounding box center [218, 141] width 139 height 8
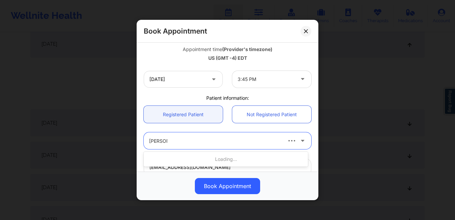
type input "jenny lee"
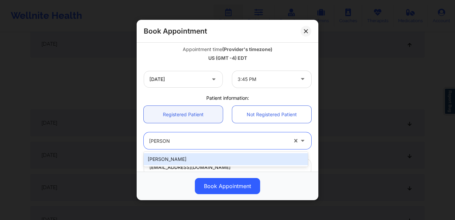
type input "leejennyh027@gmail.com"
type input "+13478829901"
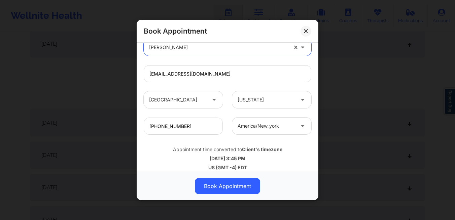
scroll to position [220, 0]
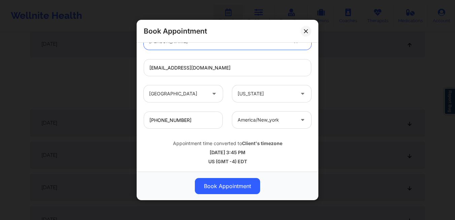
click at [223, 139] on div "Appointment time converted to Client's timezone 10/17/2025 3:45 PM US (GMT -4) …" at bounding box center [227, 151] width 177 height 27
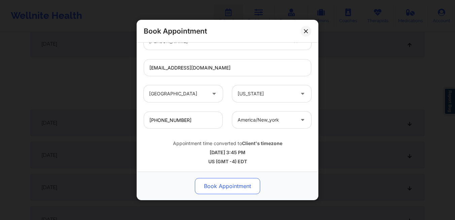
click at [221, 184] on button "Book Appointment" at bounding box center [227, 186] width 65 height 16
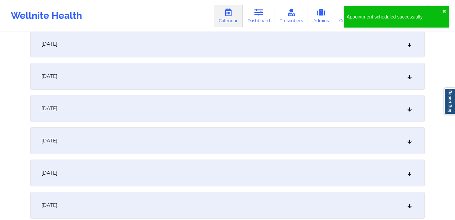
scroll to position [0, 0]
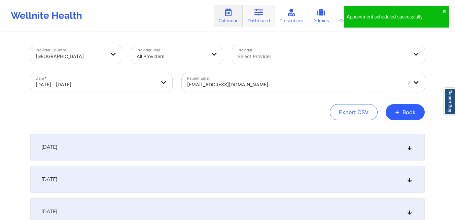
click at [259, 21] on link "Dashboard" at bounding box center [258, 16] width 32 height 22
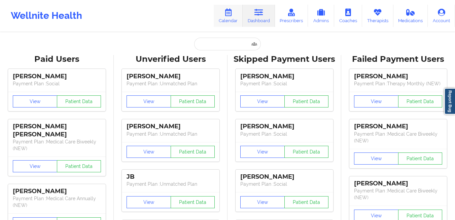
click at [232, 21] on link "Calendar" at bounding box center [228, 16] width 29 height 22
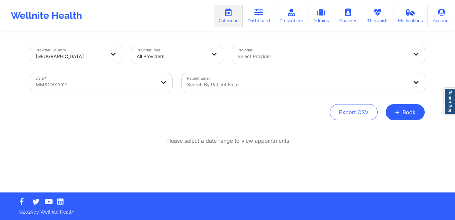
select select "2025-8"
select select "2025-9"
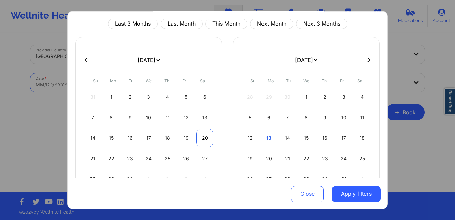
scroll to position [18, 0]
click at [337, 134] on div "17" at bounding box center [343, 138] width 17 height 19
select select "2025-9"
select select "2025-10"
select select "2025-9"
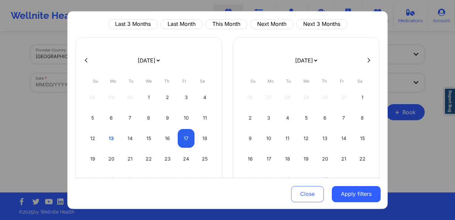
select select "2025-10"
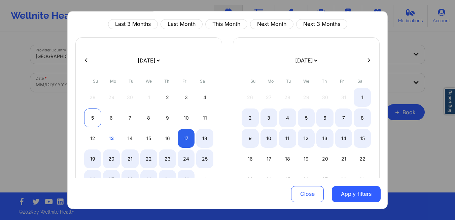
select select "2025-9"
select select "2025-10"
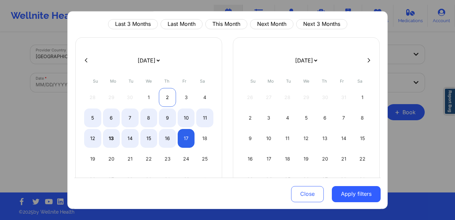
select select "2025-9"
select select "2025-10"
select select "2025-9"
select select "2025-10"
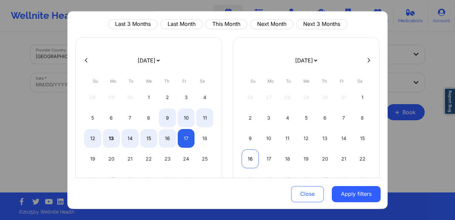
select select "2025-9"
select select "2025-10"
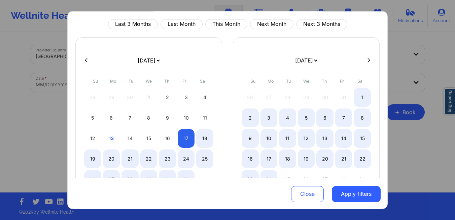
select select "2025-9"
select select "2025-10"
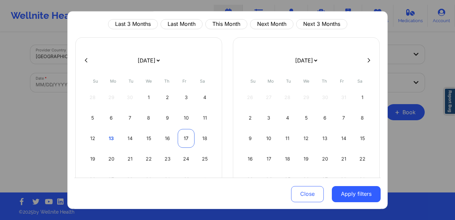
select select "2025-9"
select select "2025-10"
click at [182, 139] on div "17" at bounding box center [186, 138] width 17 height 19
select select "2025-9"
select select "2025-10"
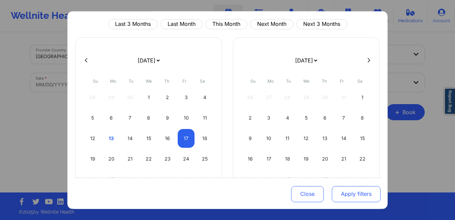
click at [355, 197] on button "Apply filters" at bounding box center [356, 194] width 49 height 16
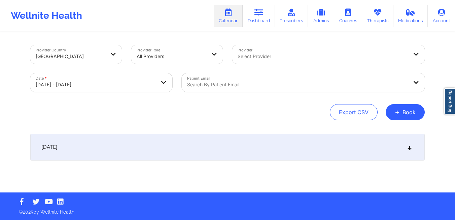
click at [243, 89] on div "Search by patient email" at bounding box center [295, 82] width 227 height 19
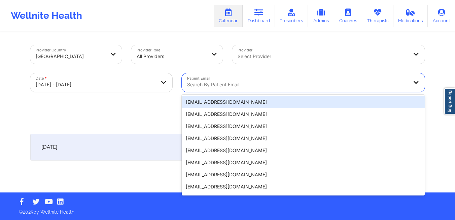
paste input "leejennyh027@gmail.com"
type input "leejennyh027@gmail.com"
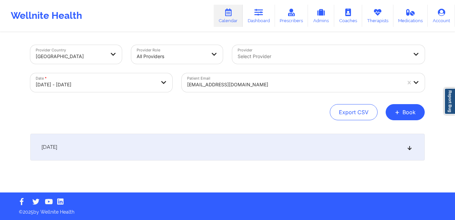
click at [264, 148] on div "October 17, 2025" at bounding box center [227, 147] width 394 height 27
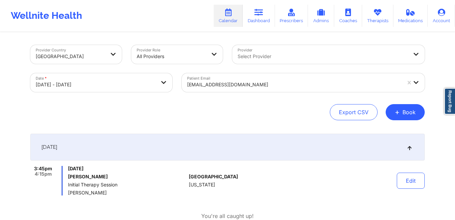
scroll to position [25, 0]
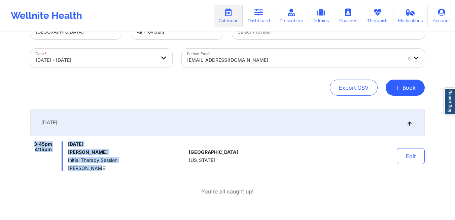
drag, startPoint x: 29, startPoint y: 145, endPoint x: 108, endPoint y: 167, distance: 82.3
click at [108, 167] on div "Provider Country United States Provider Role All Providers Provider Select Prov…" at bounding box center [228, 123] width 404 height 231
copy div "3:45pm 4:15pm Friday, October 17, 2025 Jenny Lee Initial Therapy Session Kelly …"
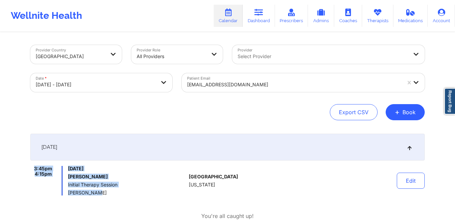
select select "2025-9"
select select "2025-10"
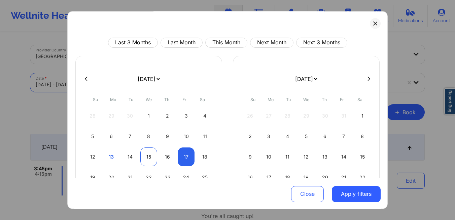
click at [151, 158] on div "15" at bounding box center [148, 157] width 17 height 19
select select "2025-9"
select select "2025-10"
click at [151, 158] on div "15" at bounding box center [148, 157] width 17 height 19
select select "2025-9"
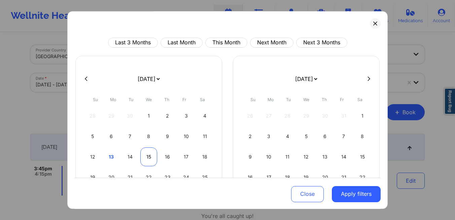
select select "2025-10"
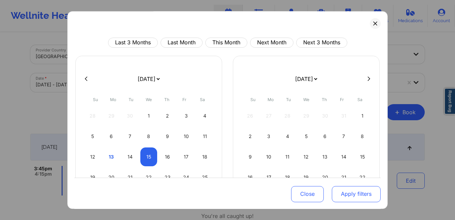
click at [355, 196] on button "Apply filters" at bounding box center [356, 194] width 49 height 16
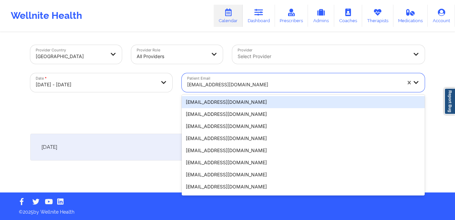
click at [201, 82] on div at bounding box center [294, 85] width 214 height 8
click at [291, 62] on div "Select Provider" at bounding box center [320, 54] width 176 height 19
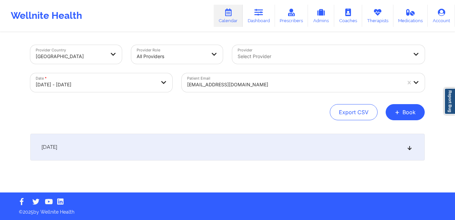
click at [438, 75] on div "Provider Country United States Provider Role All Providers Provider Select Prov…" at bounding box center [227, 96] width 455 height 193
click at [402, 108] on button "+ Book" at bounding box center [404, 112] width 39 height 16
click at [387, 131] on button "Therapy Session" at bounding box center [393, 133] width 51 height 11
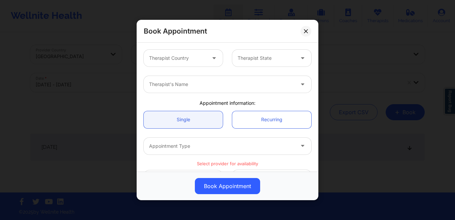
click at [197, 63] on div "Therapist Country" at bounding box center [175, 58] width 63 height 17
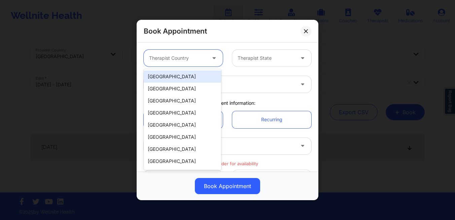
click at [188, 77] on div "[GEOGRAPHIC_DATA]" at bounding box center [182, 77] width 77 height 12
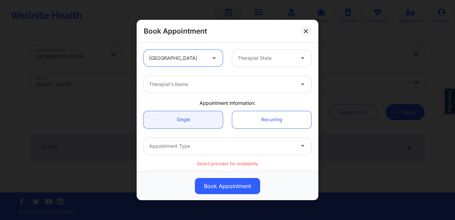
click at [248, 60] on div at bounding box center [265, 58] width 57 height 8
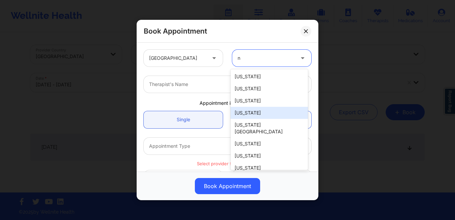
type input "ny"
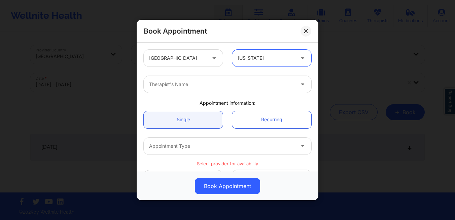
click at [213, 85] on div at bounding box center [221, 84] width 145 height 8
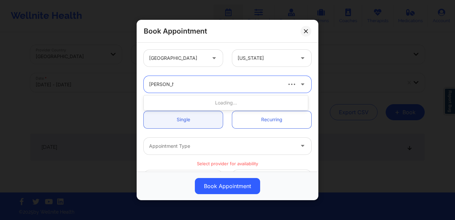
type input "beverly solo"
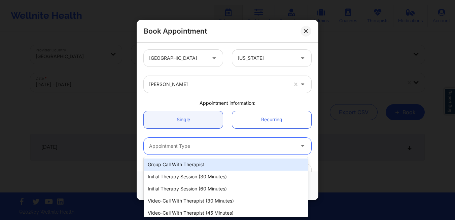
click at [196, 151] on div "Appointment Type" at bounding box center [219, 146] width 151 height 17
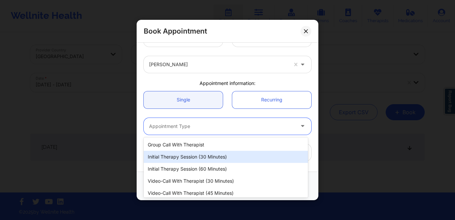
click at [195, 155] on div "Initial Therapy Session (30 minutes)" at bounding box center [226, 157] width 164 height 12
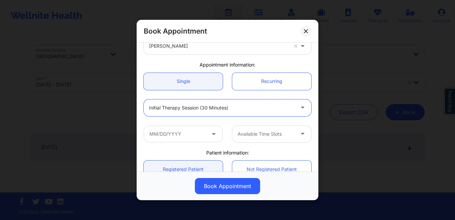
scroll to position [39, 0]
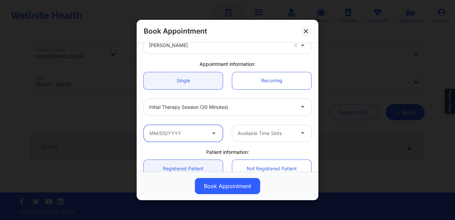
click at [190, 136] on input "text" at bounding box center [183, 133] width 79 height 17
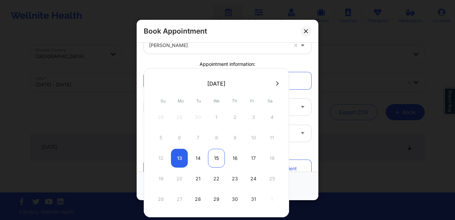
click at [218, 160] on div "15" at bounding box center [216, 158] width 17 height 19
type input "10/15/2025"
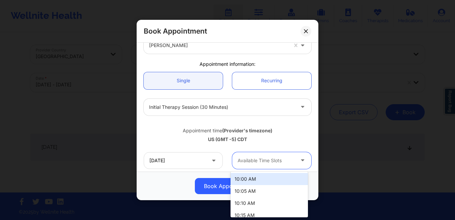
click at [258, 158] on div at bounding box center [265, 161] width 57 height 8
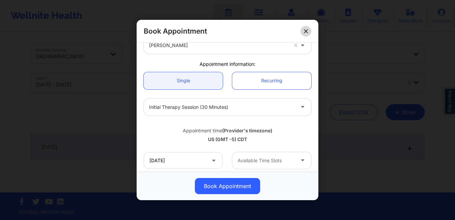
click at [308, 33] on button at bounding box center [305, 31] width 11 height 11
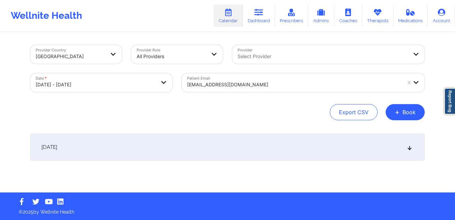
select select "2025-9"
select select "2025-10"
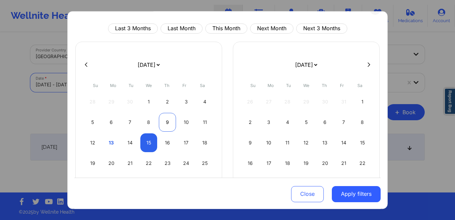
scroll to position [18, 0]
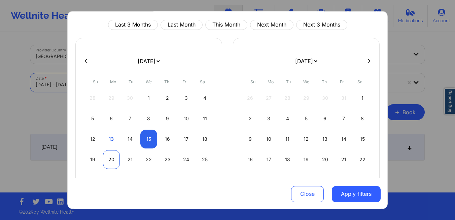
click at [113, 158] on div "20" at bounding box center [111, 159] width 17 height 19
select select "2025-9"
select select "2025-10"
click at [113, 158] on div "20" at bounding box center [111, 159] width 17 height 19
select select "2025-9"
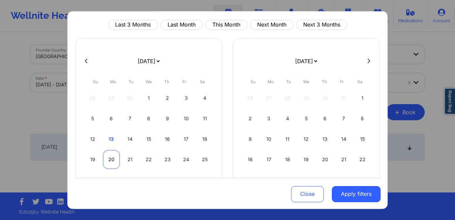
select select "2025-10"
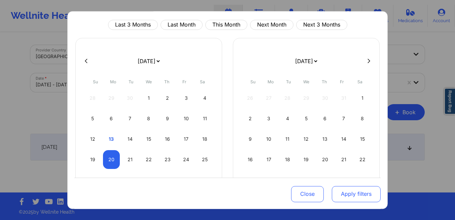
click at [361, 194] on button "Apply filters" at bounding box center [356, 194] width 49 height 16
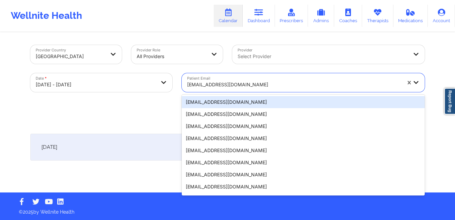
click at [268, 81] on div at bounding box center [294, 85] width 214 height 8
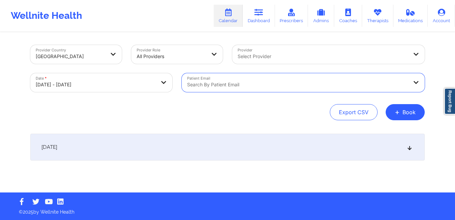
paste input "mothammer@gmail.com"
type input "mothammer@gmail.com"
paste input "swedin.matthew@gmail.com"
type input "swedin.matthew@gmail.com"
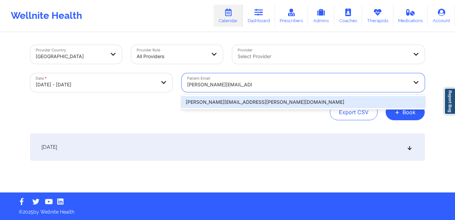
click at [238, 102] on div "swedin.matthew@gmail.com" at bounding box center [303, 102] width 243 height 12
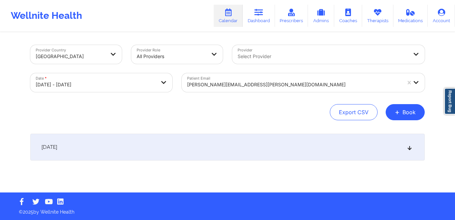
click at [103, 149] on div "October 20, 2025" at bounding box center [227, 147] width 394 height 27
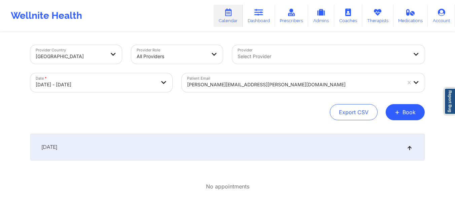
select select "2025-9"
select select "2025-10"
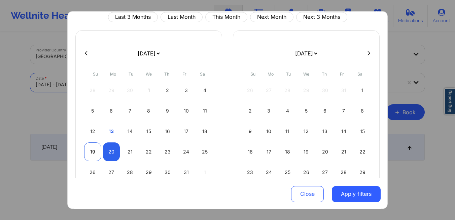
scroll to position [26, 0]
click at [92, 152] on div "19" at bounding box center [92, 151] width 17 height 19
select select "2025-9"
select select "2025-10"
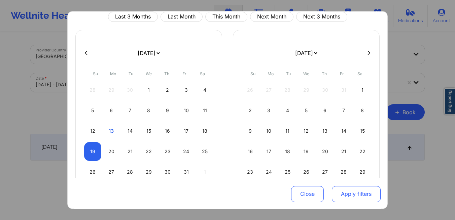
click at [336, 193] on button "Apply filters" at bounding box center [356, 194] width 49 height 16
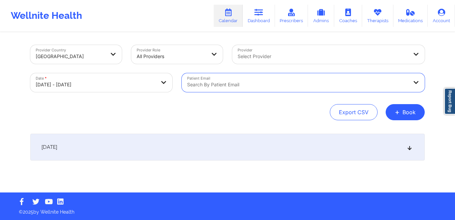
click at [358, 81] on div at bounding box center [297, 85] width 221 height 8
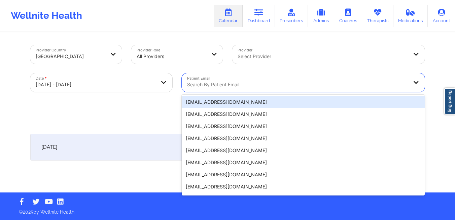
paste input "rhonda.gardner21@gmail.com"
type input "rhonda.gardner21@gmail.com"
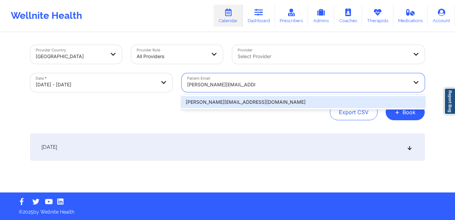
click at [263, 103] on div "rhonda.gardner21@gmail.com" at bounding box center [303, 102] width 243 height 12
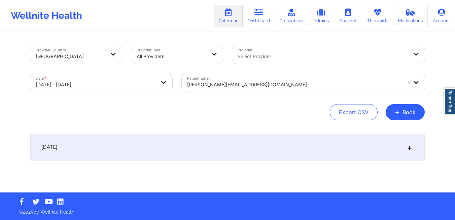
click at [130, 145] on div "October 19, 2025" at bounding box center [227, 147] width 394 height 27
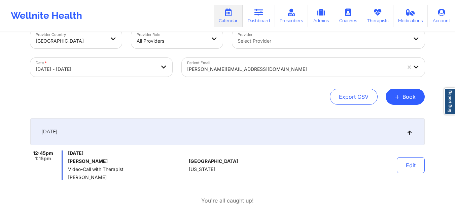
scroll to position [18, 0]
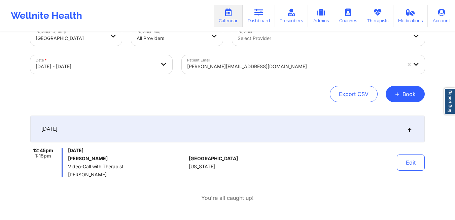
click at [253, 68] on div at bounding box center [294, 67] width 214 height 8
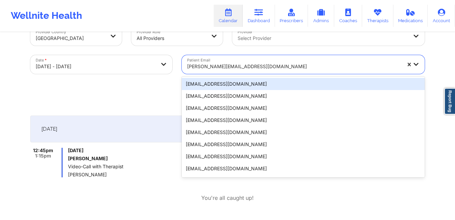
scroll to position [0, 0]
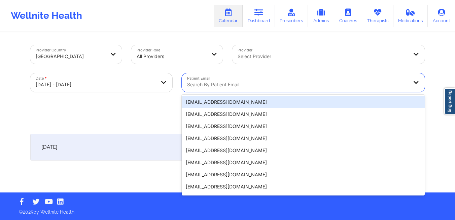
paste input "ashishkumar703@gmail.com"
type input "ashishkumar703@gmail.com"
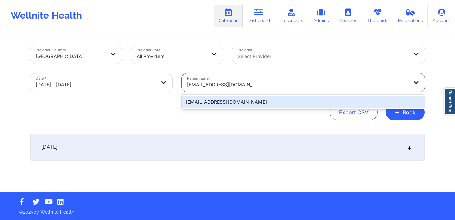
click at [248, 104] on div "ashishkumar703@gmail.com" at bounding box center [303, 102] width 243 height 12
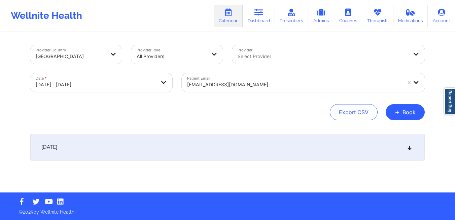
click at [265, 151] on div "October 19, 2025" at bounding box center [227, 147] width 394 height 27
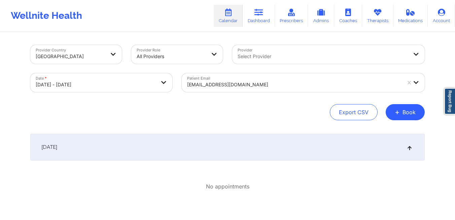
scroll to position [41, 0]
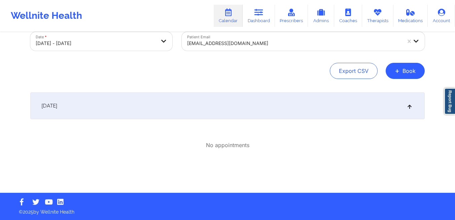
select select "2025-9"
select select "2025-10"
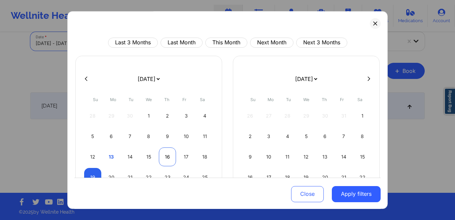
click at [161, 158] on div "16" at bounding box center [167, 157] width 17 height 19
select select "2025-9"
select select "2025-10"
select select "2025-9"
select select "2025-10"
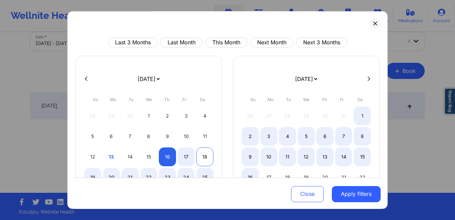
select select "2025-9"
select select "2025-10"
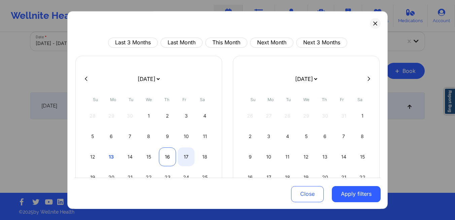
select select "2025-9"
select select "2025-10"
click at [164, 156] on div "16" at bounding box center [167, 157] width 17 height 19
select select "2025-9"
select select "2025-10"
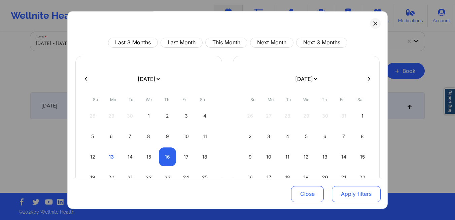
click at [335, 195] on button "Apply filters" at bounding box center [356, 194] width 49 height 16
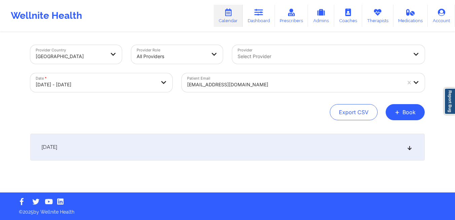
click at [247, 148] on div "October 16, 2025" at bounding box center [227, 147] width 394 height 27
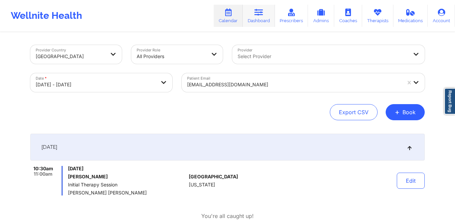
click at [263, 12] on icon at bounding box center [258, 12] width 9 height 7
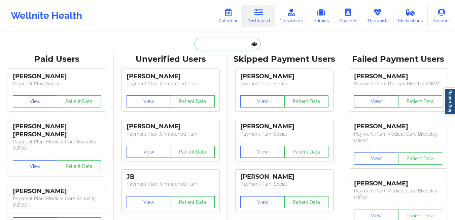
click at [228, 41] on input "text" at bounding box center [227, 44] width 67 height 13
paste input "cullhajsindi1@gmail.com"
type input "cullhajsindi1@gmail.com"
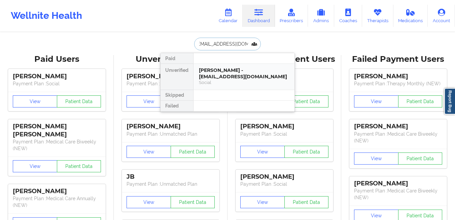
click at [216, 71] on div "Sindi Cullhaj - cullhajsindi1@gmail.com" at bounding box center [244, 73] width 90 height 12
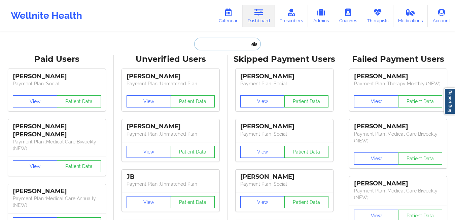
click at [224, 45] on input "text" at bounding box center [227, 44] width 67 height 13
paste input "[EMAIL_ADDRESS][DOMAIN_NAME]"
type input "[EMAIL_ADDRESS][DOMAIN_NAME]"
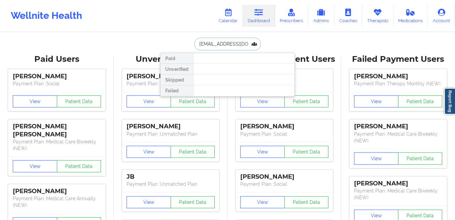
scroll to position [0, 3]
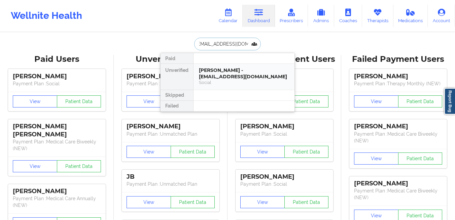
click at [217, 72] on div "[PERSON_NAME] - [EMAIL_ADDRESS][DOMAIN_NAME]" at bounding box center [244, 73] width 90 height 12
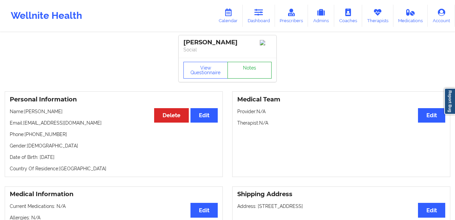
click at [243, 76] on link "Notes" at bounding box center [249, 70] width 44 height 17
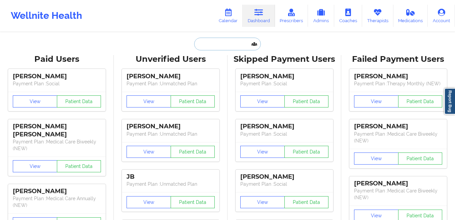
click at [211, 46] on input "text" at bounding box center [227, 44] width 67 height 13
paste input "[PERSON_NAME]"
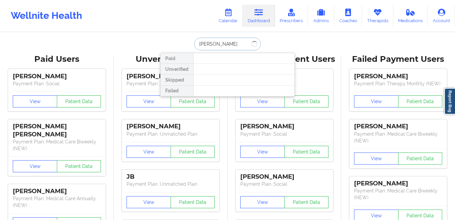
type input "[PERSON_NAME]"
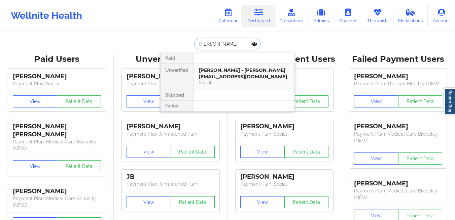
click at [213, 76] on div "[PERSON_NAME] - [PERSON_NAME][EMAIL_ADDRESS][DOMAIN_NAME]" at bounding box center [244, 73] width 90 height 12
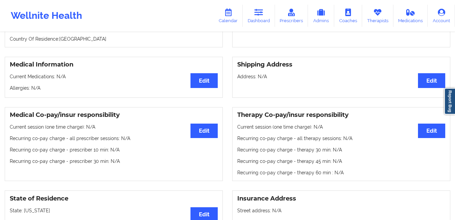
scroll to position [32, 0]
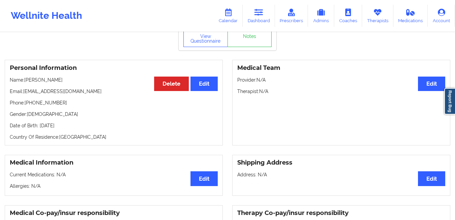
drag, startPoint x: 97, startPoint y: 130, endPoint x: 39, endPoint y: 130, distance: 57.2
click at [39, 129] on p "Date of Birth: [DEMOGRAPHIC_DATA]" at bounding box center [114, 125] width 208 height 7
copy p "[DATE]"
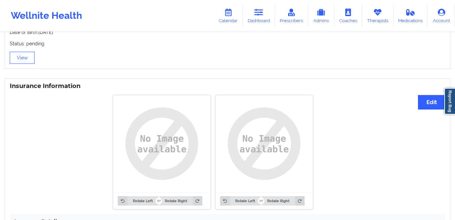
scroll to position [561, 0]
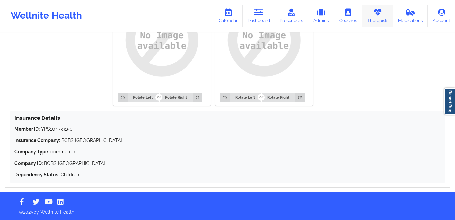
click at [374, 21] on link "Therapists" at bounding box center [377, 16] width 31 height 22
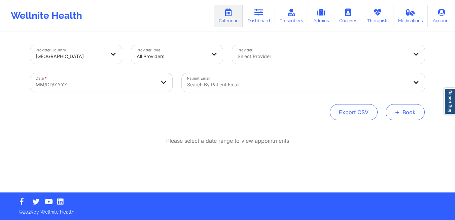
click at [408, 117] on button "+ Book" at bounding box center [404, 112] width 39 height 16
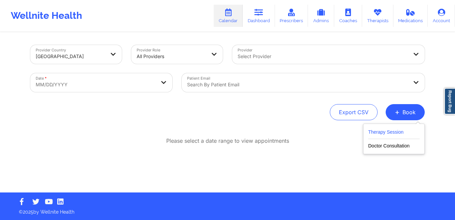
click at [382, 133] on button "Therapy Session" at bounding box center [393, 133] width 51 height 11
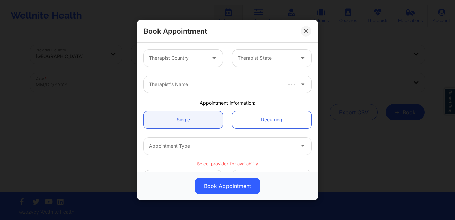
click at [181, 61] on div at bounding box center [177, 58] width 57 height 8
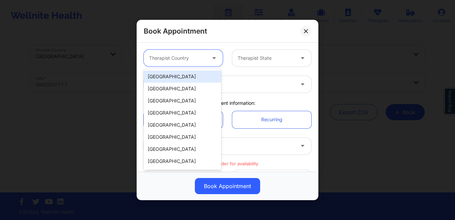
type input "u"
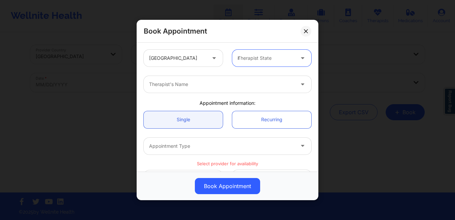
type input "ny"
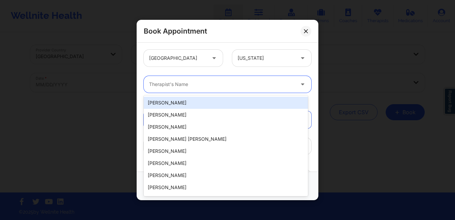
click at [152, 87] on div at bounding box center [221, 84] width 145 height 8
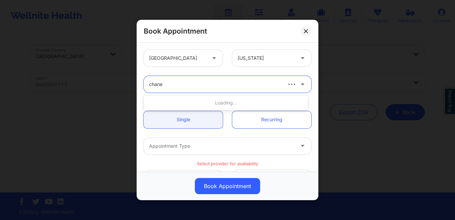
type input "chanel"
click at [175, 148] on div at bounding box center [221, 146] width 145 height 8
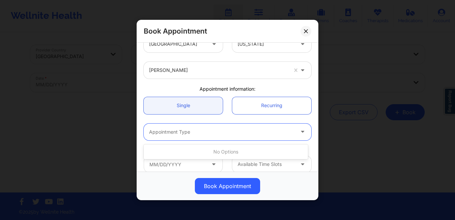
scroll to position [21, 0]
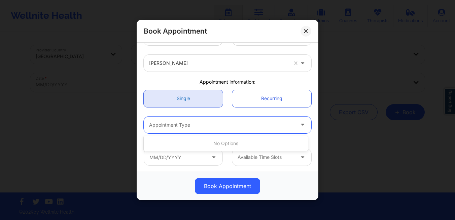
click at [176, 99] on link "Single" at bounding box center [183, 98] width 79 height 17
click at [187, 123] on div at bounding box center [221, 125] width 145 height 8
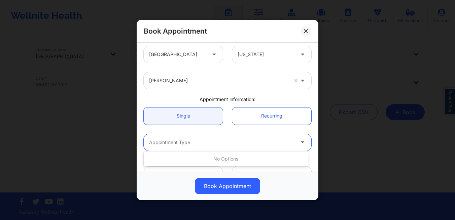
scroll to position [0, 0]
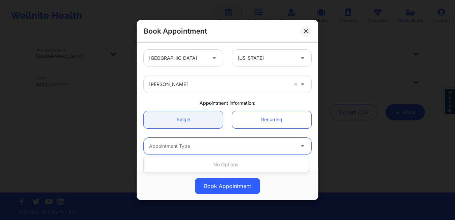
click at [217, 87] on div at bounding box center [218, 84] width 139 height 8
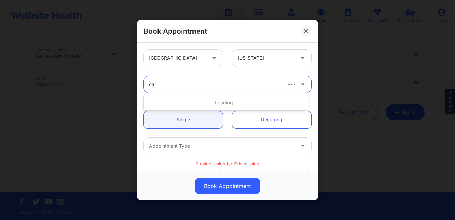
type input "c"
type input "thompson"
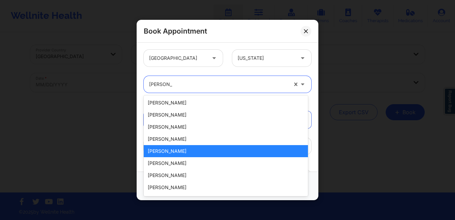
click at [208, 152] on div "Chanel Thompson" at bounding box center [226, 151] width 164 height 12
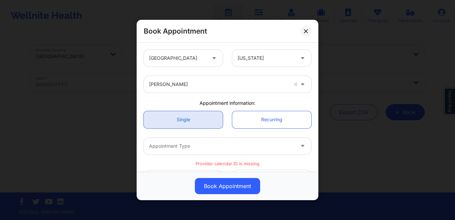
click at [174, 116] on link "Single" at bounding box center [183, 119] width 79 height 17
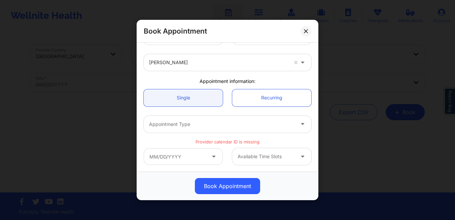
scroll to position [30, 0]
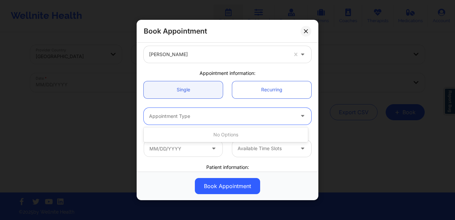
click at [224, 115] on div at bounding box center [221, 116] width 145 height 8
click at [307, 30] on icon at bounding box center [306, 31] width 4 height 4
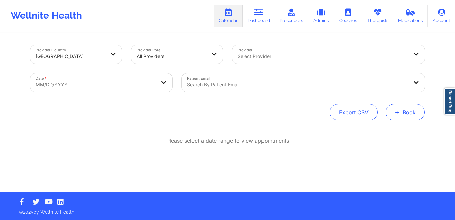
click at [404, 112] on button "+ Book" at bounding box center [404, 112] width 39 height 16
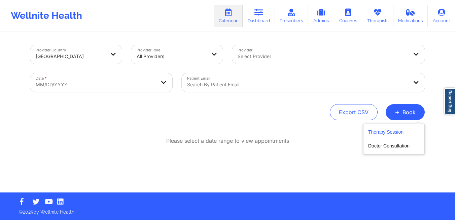
click at [397, 136] on button "Therapy Session" at bounding box center [393, 133] width 51 height 11
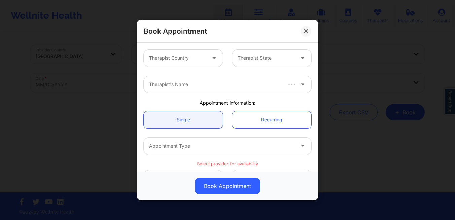
click at [190, 61] on div at bounding box center [177, 58] width 57 height 8
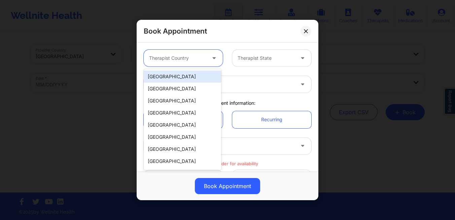
click at [182, 75] on div "[GEOGRAPHIC_DATA]" at bounding box center [182, 77] width 77 height 12
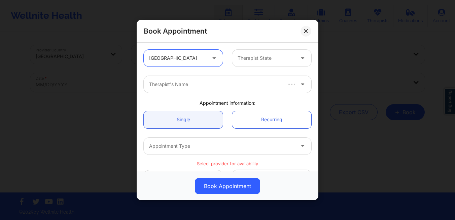
click at [257, 57] on div at bounding box center [265, 58] width 57 height 8
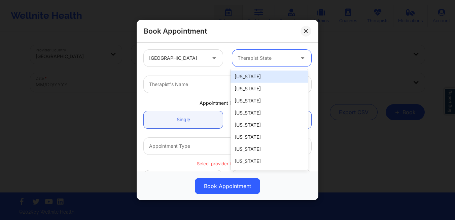
click at [268, 54] on div at bounding box center [265, 58] width 57 height 8
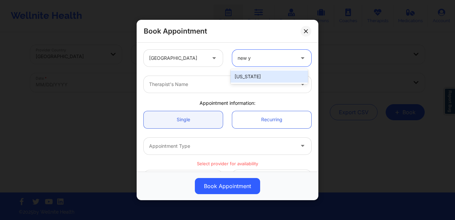
type input "new yo"
click at [223, 88] on div at bounding box center [221, 84] width 145 height 8
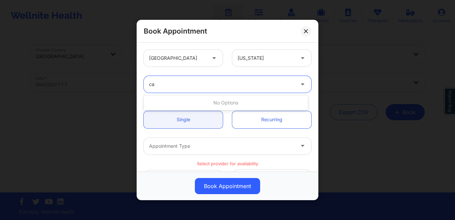
type input "c"
type input "chanel"
click at [205, 147] on div at bounding box center [221, 146] width 145 height 8
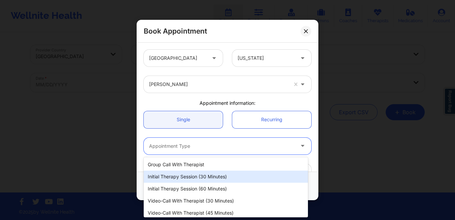
click at [203, 176] on div "Initial Therapy Session (30 minutes)" at bounding box center [226, 177] width 164 height 12
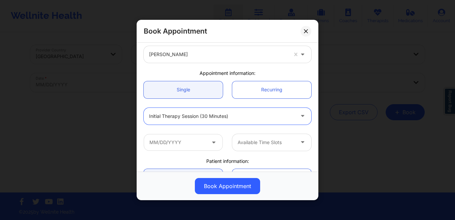
scroll to position [30, 0]
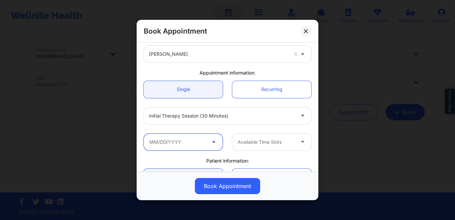
click at [190, 145] on input "text" at bounding box center [183, 142] width 79 height 17
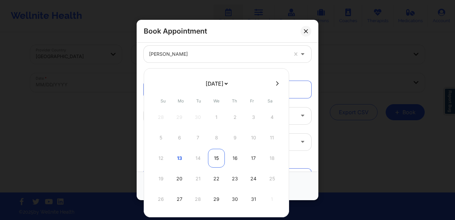
click at [217, 161] on div "15" at bounding box center [216, 158] width 17 height 19
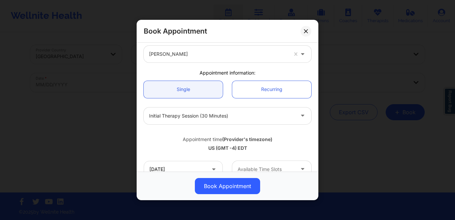
scroll to position [63, 0]
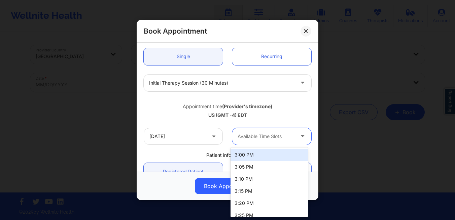
click at [280, 138] on div at bounding box center [265, 137] width 57 height 8
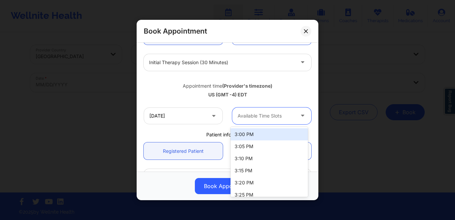
scroll to position [83, 0]
click at [212, 121] on input "10/15/2025" at bounding box center [183, 117] width 79 height 17
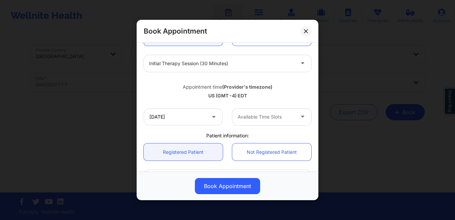
click at [296, 84] on div "Appointment time (Provider's timezone)" at bounding box center [227, 87] width 167 height 7
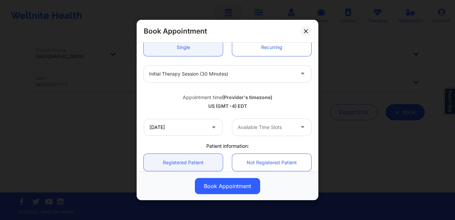
scroll to position [96, 0]
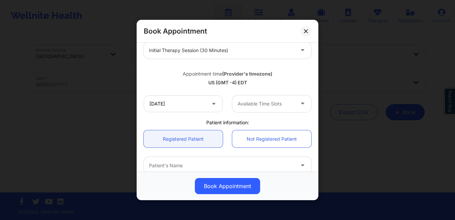
click at [278, 105] on div at bounding box center [265, 104] width 57 height 8
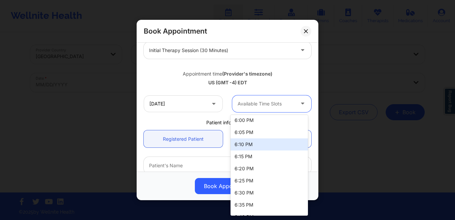
scroll to position [362, 0]
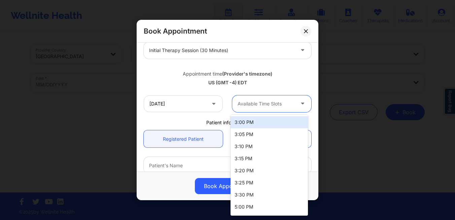
click at [255, 105] on div at bounding box center [265, 104] width 57 height 8
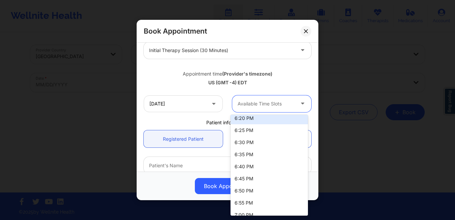
scroll to position [285, 0]
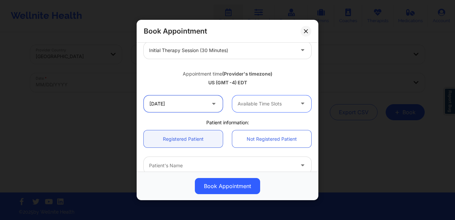
click at [200, 106] on input "10/15/2025" at bounding box center [183, 104] width 79 height 17
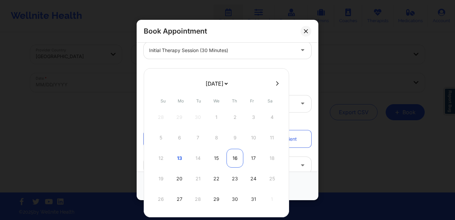
click at [235, 158] on div "16" at bounding box center [234, 158] width 17 height 19
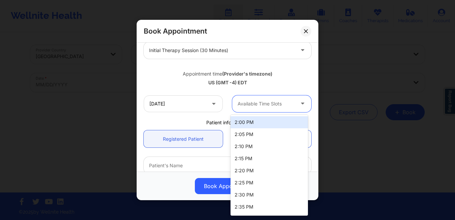
click at [271, 110] on div "Available Time Slots" at bounding box center [263, 104] width 63 height 17
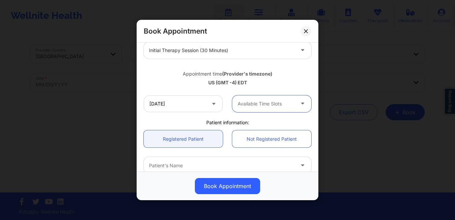
click at [246, 102] on div at bounding box center [265, 104] width 57 height 8
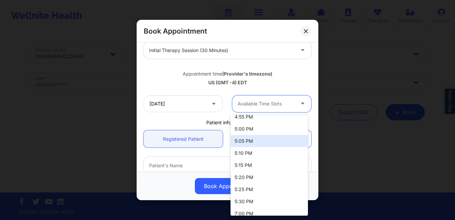
scroll to position [301, 0]
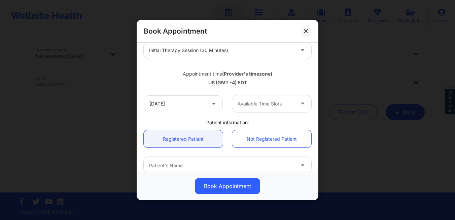
click at [210, 108] on span at bounding box center [214, 104] width 8 height 8
click at [212, 103] on icon at bounding box center [213, 103] width 7 height 6
click at [200, 104] on input "10/16/2025" at bounding box center [183, 104] width 79 height 17
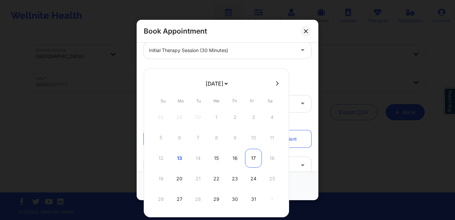
click at [253, 162] on div "17" at bounding box center [253, 158] width 17 height 19
type input "10/17/2025"
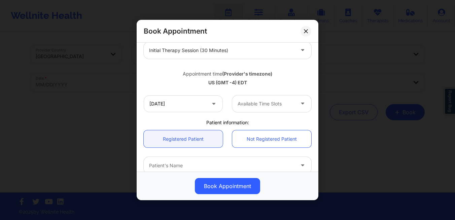
click at [264, 103] on div at bounding box center [265, 104] width 57 height 8
click at [248, 107] on div at bounding box center [265, 104] width 57 height 8
drag, startPoint x: 306, startPoint y: 31, endPoint x: 287, endPoint y: 30, distance: 19.2
click at [306, 31] on icon at bounding box center [306, 31] width 4 height 4
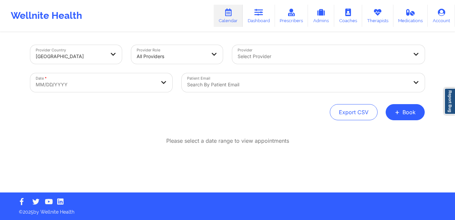
click at [143, 86] on body "Wellnite Health Calendar Dashboard Prescribers Admins Coaches Therapists Medica…" at bounding box center [227, 110] width 455 height 220
select select "2025-8"
select select "2025-9"
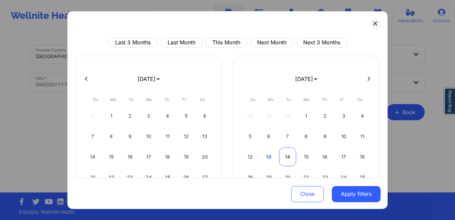
click at [286, 155] on div "14" at bounding box center [287, 157] width 17 height 19
select select "2025-9"
select select "2025-10"
click at [286, 155] on div "11" at bounding box center [287, 157] width 17 height 19
select select "2025-9"
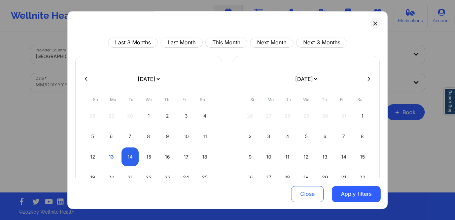
select select "2025-10"
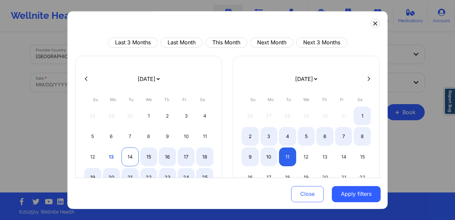
click at [125, 159] on div "14" at bounding box center [129, 157] width 17 height 19
select select "2025-9"
select select "2025-10"
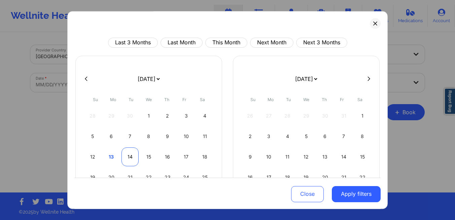
click at [125, 159] on div "14" at bounding box center [129, 157] width 17 height 19
select select "2025-9"
select select "2025-10"
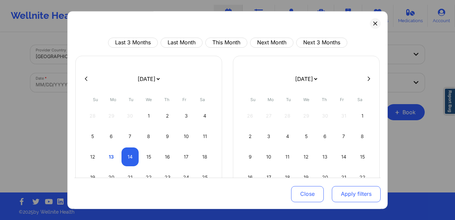
click at [342, 197] on button "Apply filters" at bounding box center [356, 194] width 49 height 16
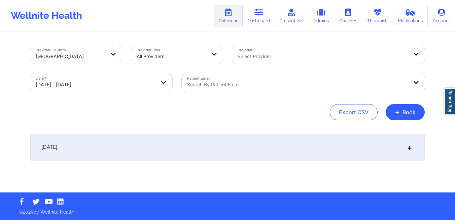
click at [246, 88] on div at bounding box center [297, 85] width 221 height 8
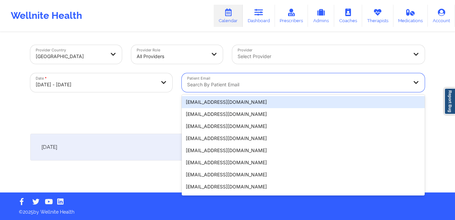
paste input "jguinan101@yahoo.com"
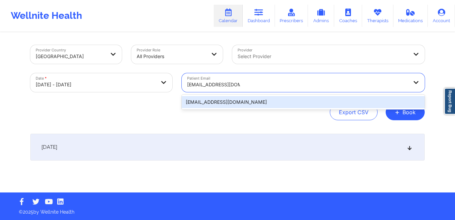
type input "jguinan101@yahoo.com"
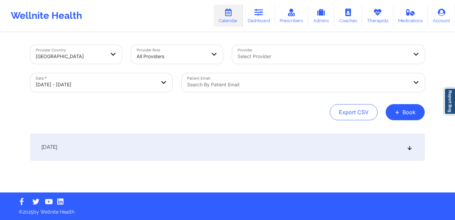
click at [249, 120] on div "Export CSV + Book" at bounding box center [227, 112] width 394 height 16
click at [199, 142] on div "October 14, 2025" at bounding box center [227, 147] width 394 height 27
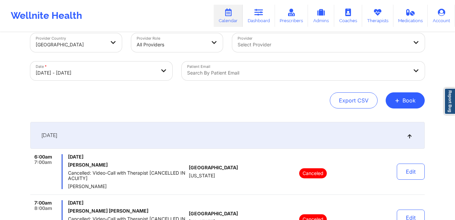
scroll to position [0, 0]
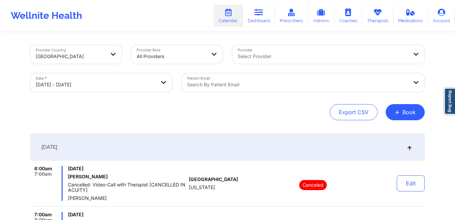
click at [243, 85] on div at bounding box center [297, 85] width 221 height 8
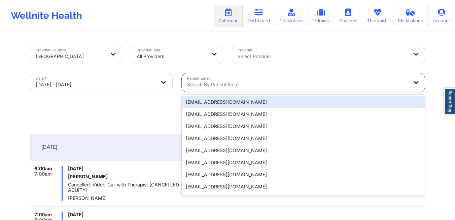
paste input "jguinan101@yahoo.com"
type input "jguinan101@yahoo.com"
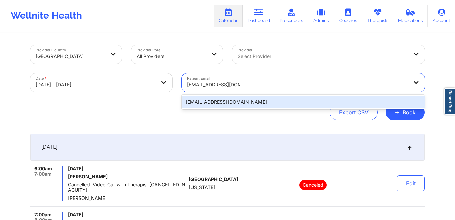
click at [221, 103] on div "jguinan101@yahoo.com" at bounding box center [303, 102] width 243 height 12
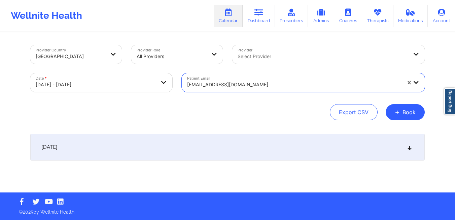
click at [202, 143] on div "October 14, 2025" at bounding box center [227, 147] width 394 height 27
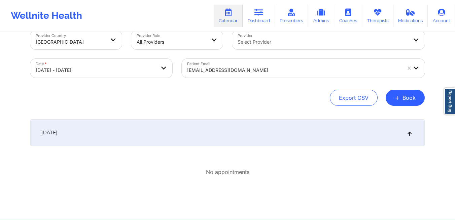
scroll to position [21, 0]
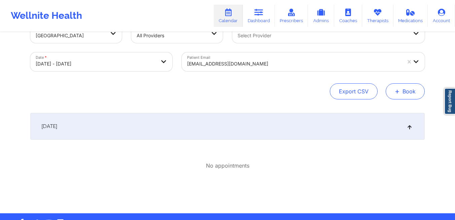
click at [408, 99] on button "+ Book" at bounding box center [404, 91] width 39 height 16
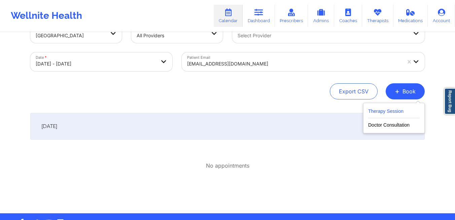
click at [414, 114] on button "Therapy Session" at bounding box center [393, 112] width 51 height 11
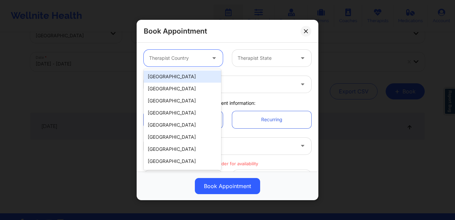
click at [203, 63] on div "Therapist Country" at bounding box center [175, 58] width 63 height 17
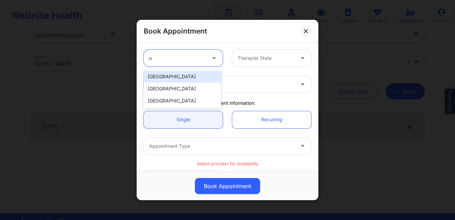
type input "un"
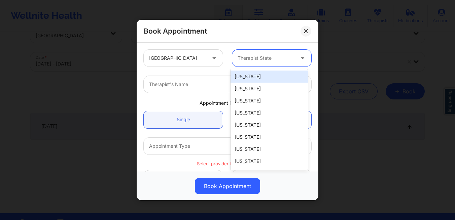
click at [280, 61] on div at bounding box center [265, 58] width 57 height 8
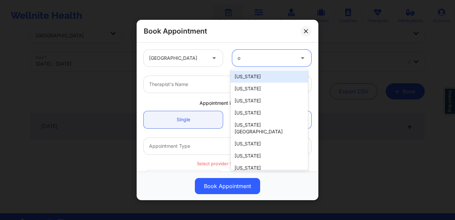
type input "oh"
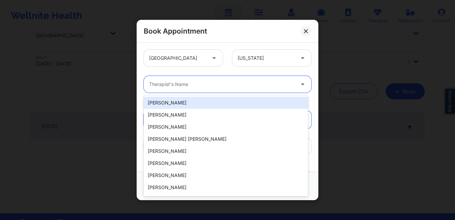
click at [193, 86] on div at bounding box center [221, 84] width 145 height 8
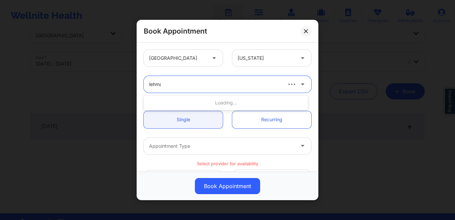
type input "lehman"
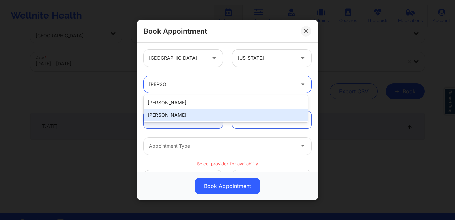
click at [175, 116] on div "Helen G. Lehman" at bounding box center [226, 115] width 164 height 12
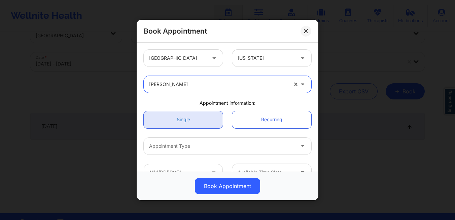
click at [175, 116] on link "Single" at bounding box center [183, 119] width 79 height 17
click at [189, 145] on div at bounding box center [221, 146] width 145 height 8
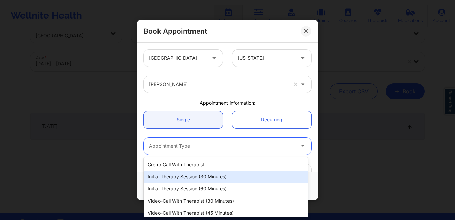
click at [194, 176] on div "Initial Therapy Session (30 minutes)" at bounding box center [226, 177] width 164 height 12
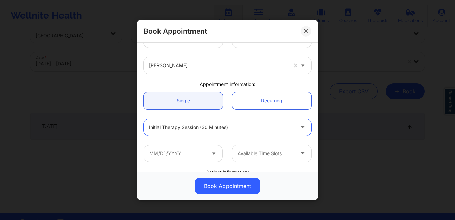
scroll to position [21, 0]
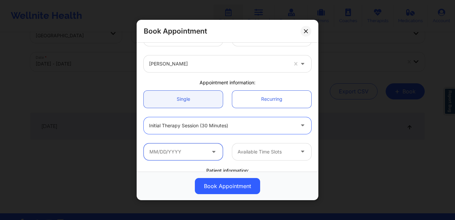
click at [180, 156] on input "text" at bounding box center [183, 152] width 79 height 17
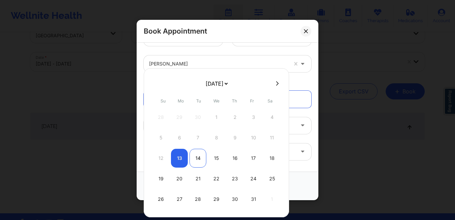
click at [199, 159] on div "14" at bounding box center [197, 158] width 17 height 19
type input "10/14/2025"
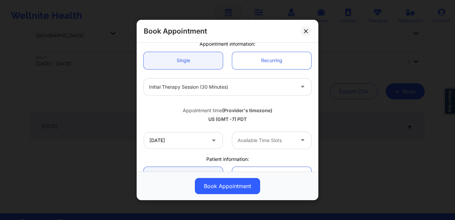
scroll to position [60, 0]
click at [270, 144] on div at bounding box center [265, 140] width 57 height 8
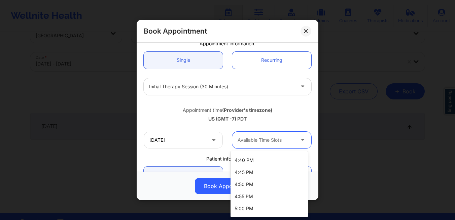
scroll to position [508, 0]
click at [261, 173] on div "5:00 PM" at bounding box center [268, 171] width 77 height 12
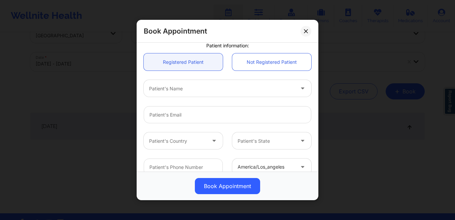
scroll to position [182, 0]
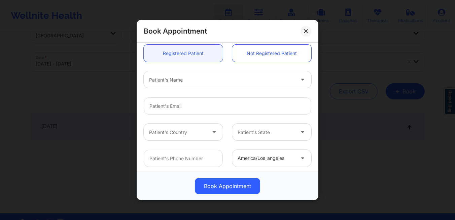
click at [223, 81] on div at bounding box center [221, 80] width 145 height 8
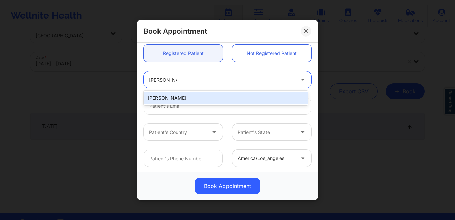
type input "carter guina"
click at [189, 107] on input "Patient Email" at bounding box center [227, 106] width 167 height 17
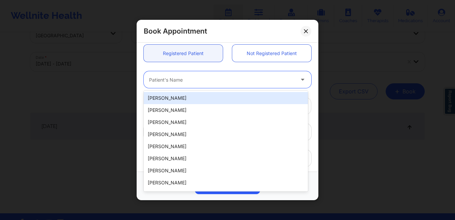
click at [179, 86] on div "Patient's Name" at bounding box center [219, 79] width 151 height 17
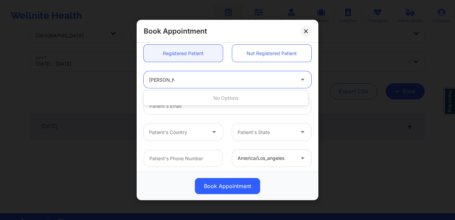
type input "carter guinan"
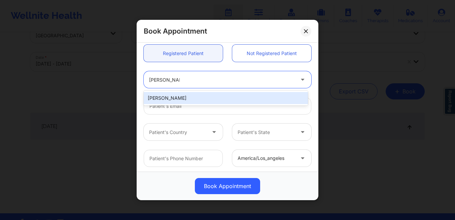
click at [181, 98] on div "[PERSON_NAME]" at bounding box center [226, 98] width 164 height 12
type input "jguinan101@yahoo.com"
type input "+15136748281"
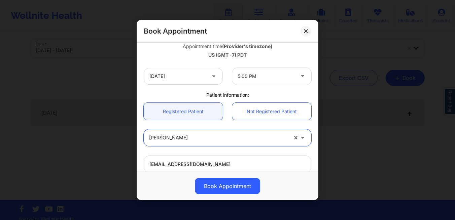
scroll to position [120, 0]
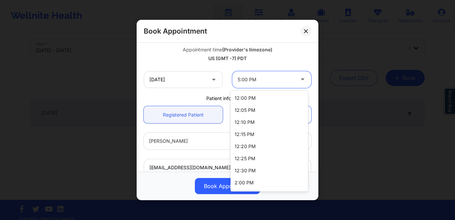
click at [285, 83] on div at bounding box center [265, 80] width 57 height 8
click at [270, 180] on div "2:00 PM" at bounding box center [268, 183] width 77 height 12
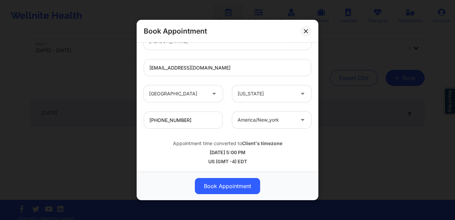
scroll to position [41, 0]
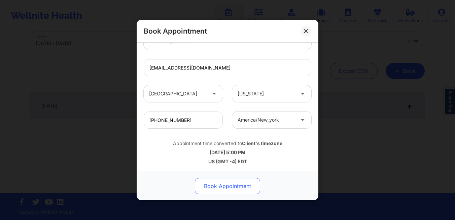
click at [217, 183] on button "Book Appointment" at bounding box center [227, 186] width 65 height 16
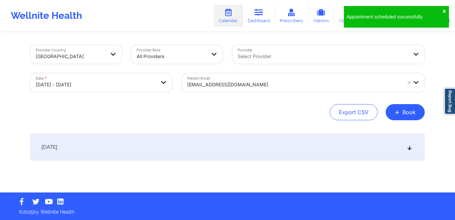
scroll to position [0, 0]
click at [188, 152] on div "October 14, 2025" at bounding box center [227, 147] width 394 height 27
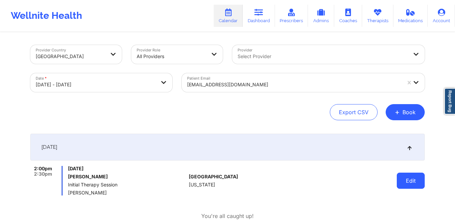
click at [414, 179] on button "Edit" at bounding box center [411, 181] width 28 height 16
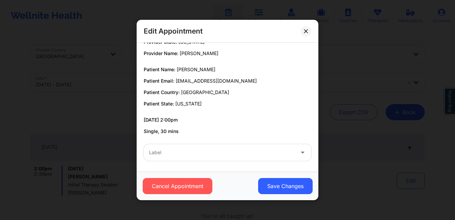
scroll to position [24, 0]
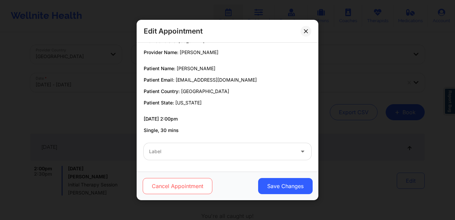
click at [188, 186] on button "Cancel Appointment" at bounding box center [178, 186] width 70 height 16
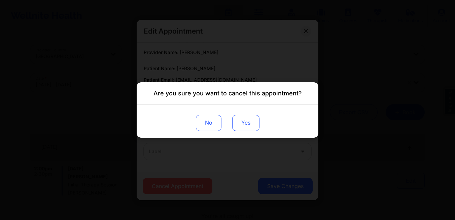
click at [250, 123] on button "Yes" at bounding box center [245, 123] width 27 height 16
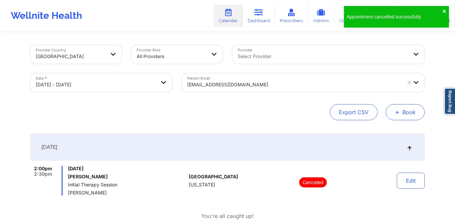
click at [400, 116] on button "+ Book" at bounding box center [404, 112] width 39 height 16
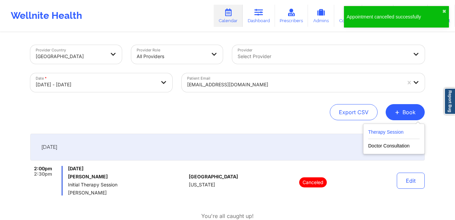
click at [381, 135] on button "Therapy Session" at bounding box center [393, 133] width 51 height 11
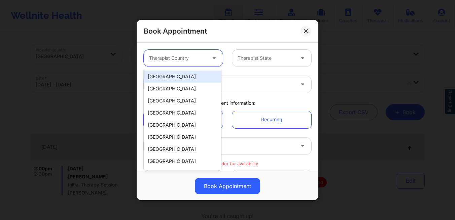
click at [192, 62] on div "Therapist Country" at bounding box center [175, 58] width 63 height 17
click at [182, 79] on div "United States" at bounding box center [182, 77] width 77 height 12
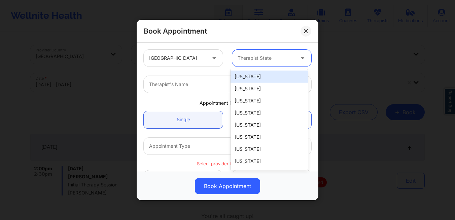
click at [260, 65] on div "Therapist State" at bounding box center [263, 58] width 63 height 17
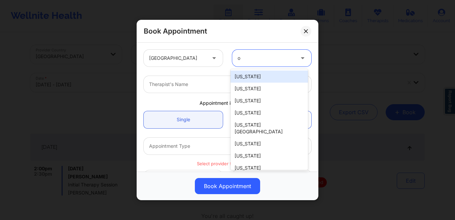
type input "oh"
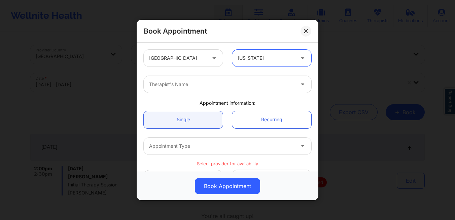
click at [196, 87] on div at bounding box center [221, 84] width 145 height 8
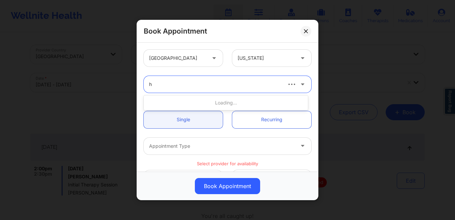
click at [196, 87] on div "h" at bounding box center [215, 84] width 132 height 8
type input "h"
type input "lehman"
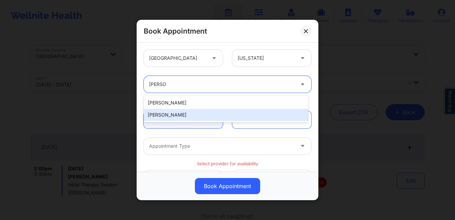
click at [173, 112] on div "Helen G. Lehman" at bounding box center [226, 115] width 164 height 12
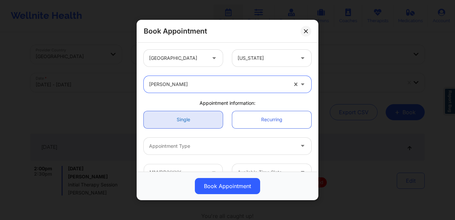
click at [177, 126] on link "Single" at bounding box center [183, 119] width 79 height 17
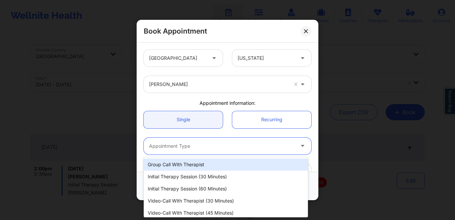
click at [181, 148] on div at bounding box center [221, 146] width 145 height 8
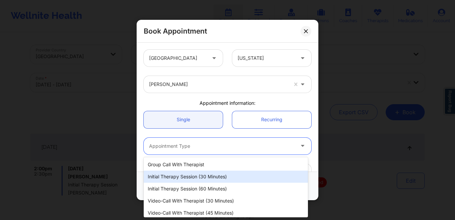
click at [185, 175] on div "Initial Therapy Session (30 minutes)" at bounding box center [226, 177] width 164 height 12
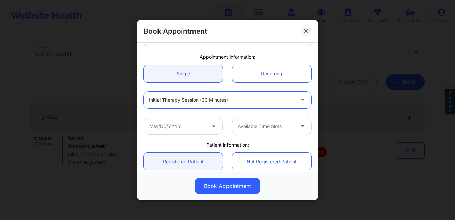
scroll to position [48, 0]
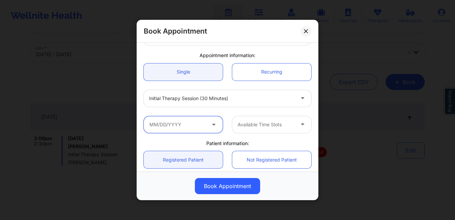
click at [194, 124] on input "text" at bounding box center [183, 124] width 79 height 17
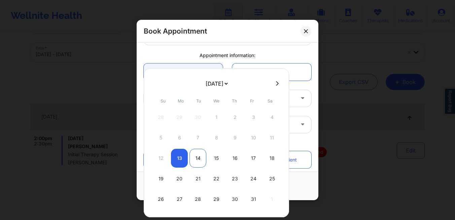
click at [199, 158] on div "14" at bounding box center [197, 158] width 17 height 19
type input "10/14/2025"
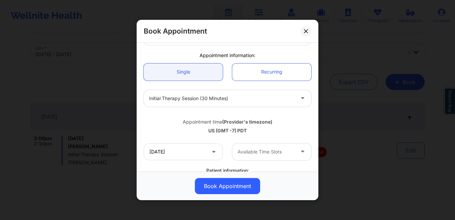
click at [266, 151] on div at bounding box center [265, 152] width 57 height 8
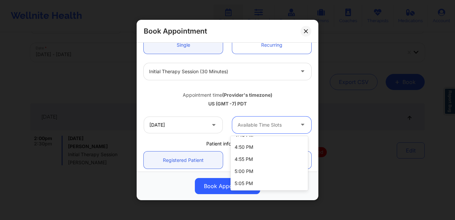
scroll to position [495, 0]
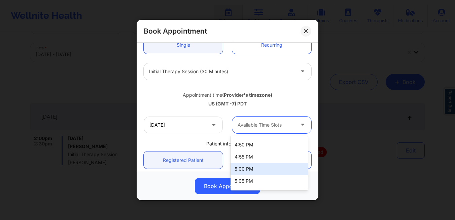
click at [257, 171] on div "5:00 PM" at bounding box center [268, 169] width 77 height 12
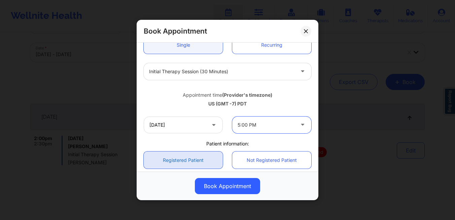
click at [181, 161] on link "Registered Patient" at bounding box center [183, 160] width 79 height 17
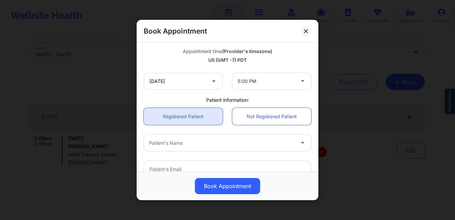
scroll to position [119, 0]
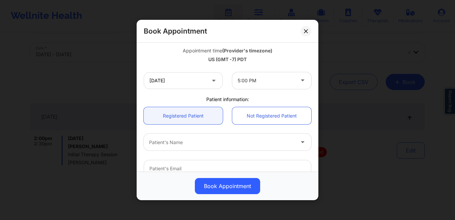
click at [187, 144] on div at bounding box center [221, 143] width 145 height 8
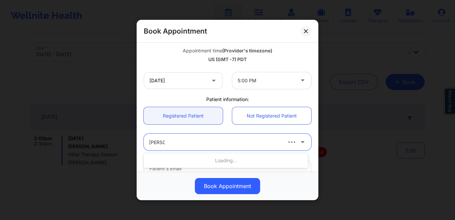
type input "carter g"
click at [187, 144] on div "ui" at bounding box center [215, 143] width 132 height 8
type input "u"
type input "carter gu"
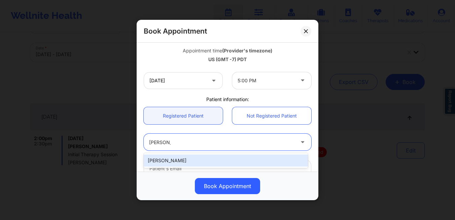
click at [177, 162] on div "[PERSON_NAME]" at bounding box center [226, 161] width 164 height 12
type input "jguinan101@yahoo.com"
type input "+15136748281"
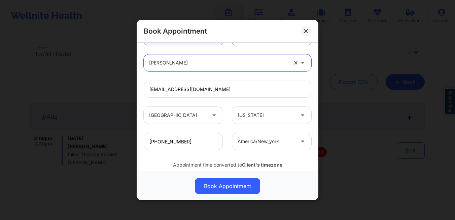
scroll to position [220, 0]
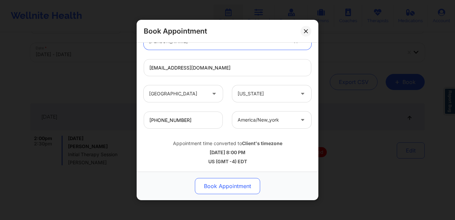
click at [222, 186] on button "Book Appointment" at bounding box center [227, 186] width 65 height 16
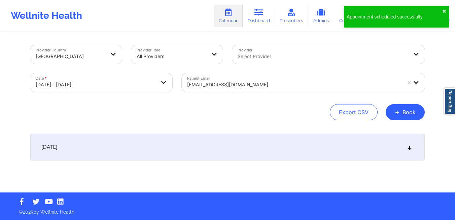
scroll to position [0, 0]
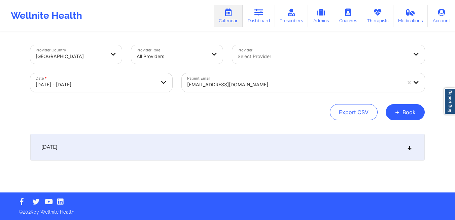
click at [133, 152] on div "October 14, 2025" at bounding box center [227, 147] width 394 height 27
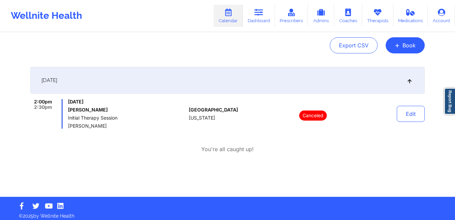
scroll to position [71, 0]
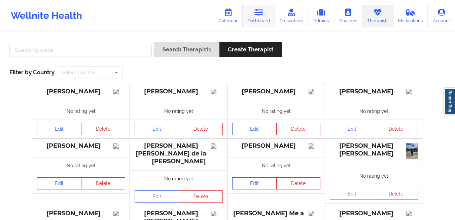
click at [254, 20] on link "Dashboard" at bounding box center [258, 16] width 32 height 22
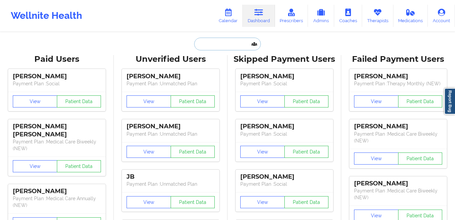
click at [214, 46] on input "text" at bounding box center [227, 44] width 67 height 13
paste input "[PERSON_NAME][EMAIL_ADDRESS][DOMAIN_NAME]"
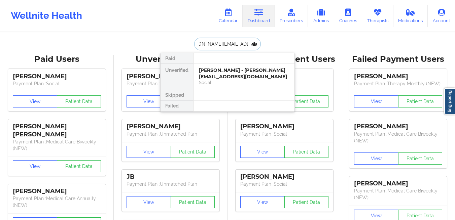
type input "[PERSON_NAME][EMAIL_ADDRESS][DOMAIN_NAME]"
click at [215, 70] on div "[PERSON_NAME] - [PERSON_NAME][EMAIL_ADDRESS][DOMAIN_NAME]" at bounding box center [244, 73] width 90 height 12
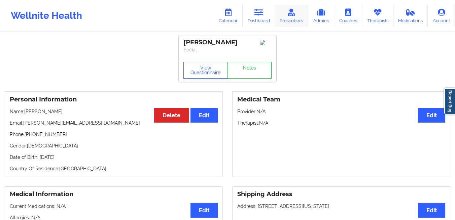
click at [276, 23] on link "Prescribers" at bounding box center [291, 16] width 33 height 22
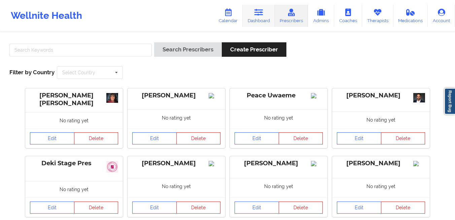
click at [273, 22] on link "Dashboard" at bounding box center [258, 16] width 32 height 22
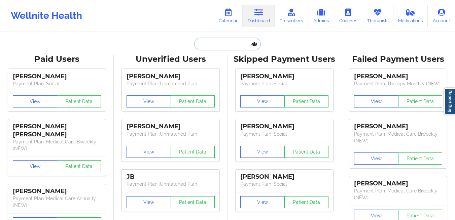
click at [202, 40] on input "text" at bounding box center [227, 44] width 67 height 13
paste input "[EMAIL_ADDRESS][DOMAIN_NAME]"
type input "[EMAIL_ADDRESS][DOMAIN_NAME]"
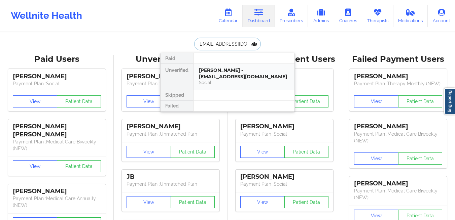
click at [204, 74] on div "[PERSON_NAME] - [EMAIL_ADDRESS][DOMAIN_NAME]" at bounding box center [244, 73] width 90 height 12
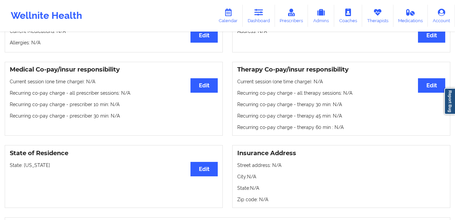
scroll to position [429, 0]
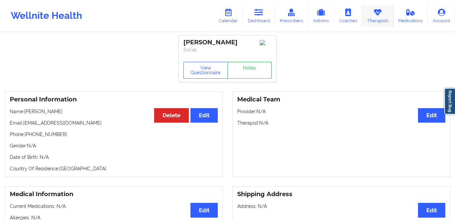
click at [377, 17] on link "Therapists" at bounding box center [377, 16] width 31 height 22
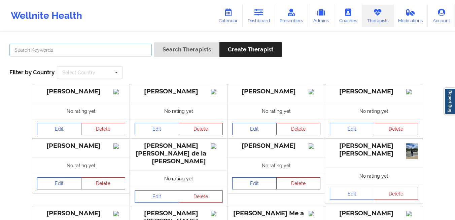
click at [107, 51] on input "text" at bounding box center [80, 50] width 142 height 13
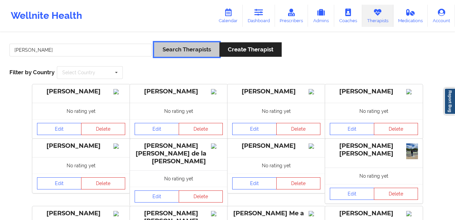
click at [181, 53] on button "Search Therapists" at bounding box center [186, 49] width 65 height 14
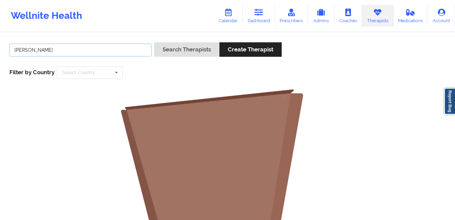
click at [100, 54] on input "[PERSON_NAME]" at bounding box center [80, 50] width 142 height 13
type input "[PERSON_NAME]"
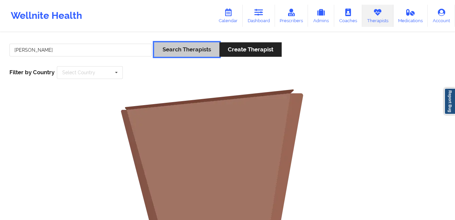
click at [171, 52] on button "Search Therapists" at bounding box center [186, 49] width 65 height 14
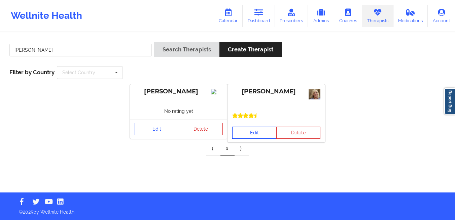
click at [243, 135] on link "Edit" at bounding box center [254, 133] width 44 height 12
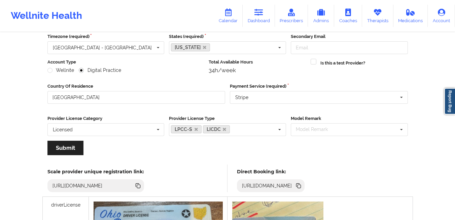
scroll to position [90, 0]
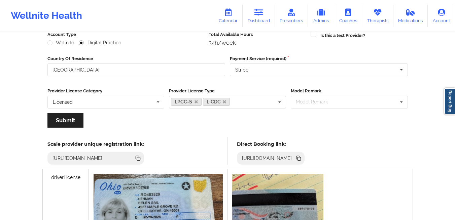
click at [301, 158] on icon at bounding box center [298, 158] width 3 height 3
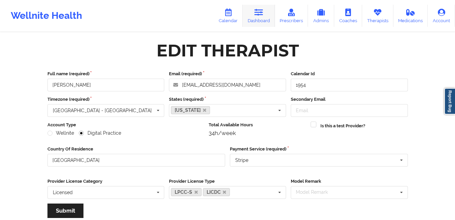
click at [256, 15] on icon at bounding box center [258, 12] width 9 height 7
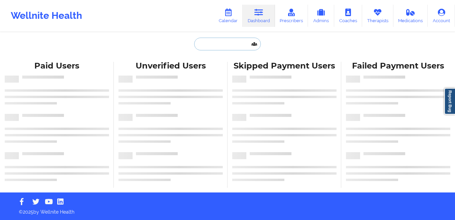
click at [221, 46] on input "text" at bounding box center [227, 44] width 67 height 13
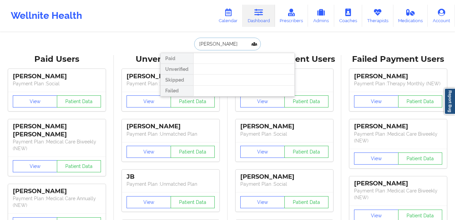
type input "[PERSON_NAME]"
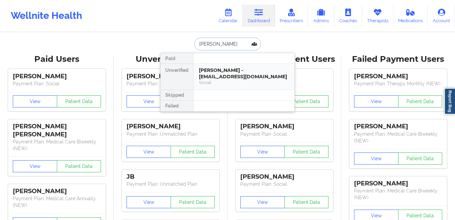
click at [207, 68] on div "[PERSON_NAME] - [EMAIL_ADDRESS][DOMAIN_NAME]" at bounding box center [244, 73] width 90 height 12
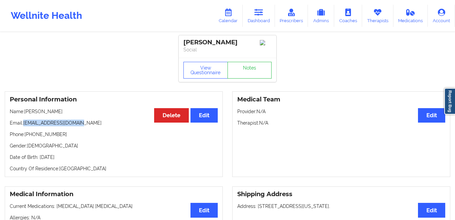
drag, startPoint x: 81, startPoint y: 125, endPoint x: 28, endPoint y: 120, distance: 52.7
click at [28, 120] on div "Personal Information Edit Delete Name: [PERSON_NAME] Email: [EMAIL_ADDRESS][DOM…" at bounding box center [114, 134] width 218 height 86
copy p "Email: [EMAIL_ADDRESS][DOMAIN_NAME]"
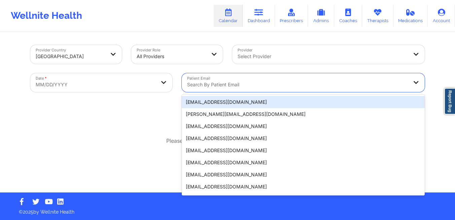
click at [225, 84] on div at bounding box center [297, 85] width 221 height 8
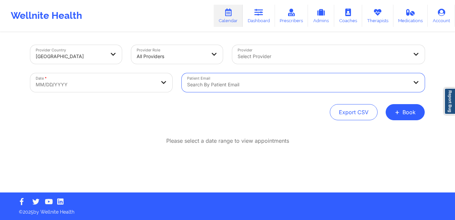
click at [143, 82] on body "Wellnite Health Calendar Dashboard Prescribers Admins Coaches Therapists Medica…" at bounding box center [227, 110] width 455 height 220
select select "2025-8"
select select "2025-9"
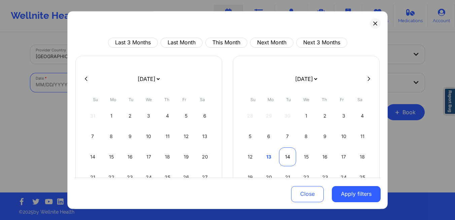
click at [281, 158] on div "14" at bounding box center [287, 157] width 17 height 19
select select "2025-9"
select select "2025-10"
select select "2025-9"
select select "2025-10"
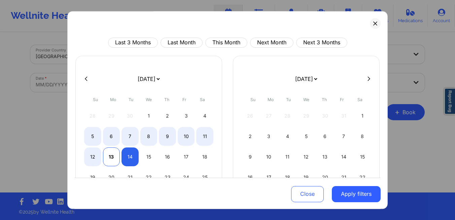
select select "2025-9"
select select "2025-10"
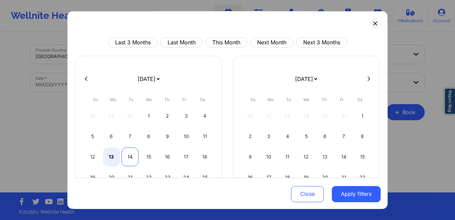
select select "2025-9"
select select "2025-10"
click at [128, 160] on div "14" at bounding box center [129, 157] width 17 height 19
select select "2025-9"
select select "2025-10"
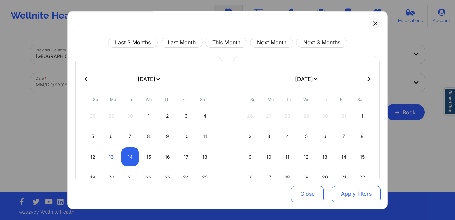
click at [350, 192] on button "Apply filters" at bounding box center [356, 194] width 49 height 16
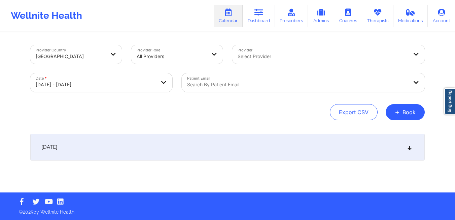
click at [266, 85] on div at bounding box center [297, 85] width 221 height 8
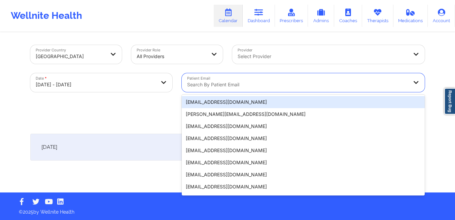
paste input "[EMAIL_ADDRESS][DOMAIN_NAME]"
type input "[EMAIL_ADDRESS][DOMAIN_NAME]"
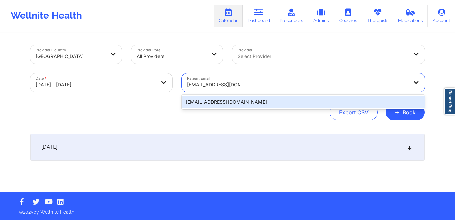
click at [274, 104] on div "[EMAIL_ADDRESS][DOMAIN_NAME]" at bounding box center [303, 102] width 243 height 12
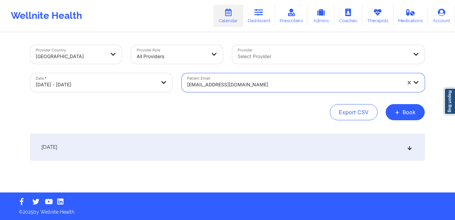
click at [209, 149] on div "[DATE]" at bounding box center [227, 147] width 394 height 27
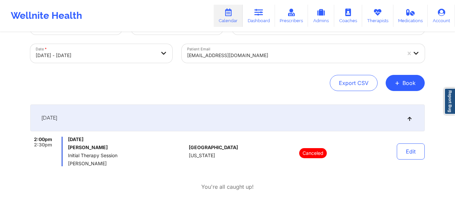
scroll to position [71, 0]
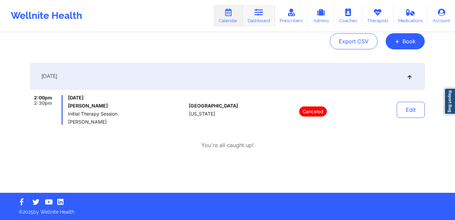
click at [267, 19] on link "Dashboard" at bounding box center [258, 16] width 32 height 22
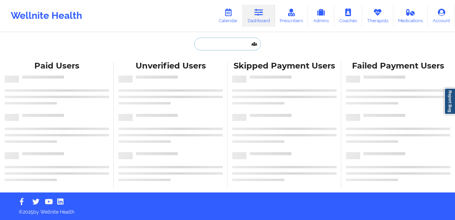
click at [216, 42] on input "text" at bounding box center [227, 44] width 67 height 13
paste input "Email: [EMAIL_ADDRESS][DOMAIN_NAME]"
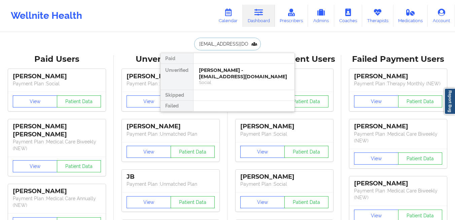
type input "[EMAIL_ADDRESS][DOMAIN_NAME]"
click at [221, 79] on div "[PERSON_NAME] - [EMAIL_ADDRESS][DOMAIN_NAME]" at bounding box center [244, 73] width 90 height 12
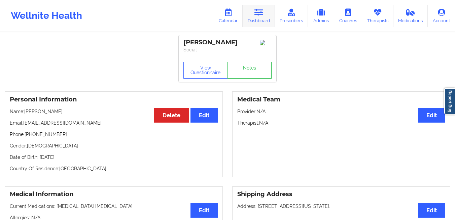
click at [256, 16] on icon at bounding box center [258, 12] width 9 height 7
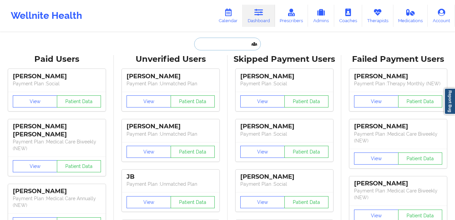
click at [225, 40] on input "text" at bounding box center [227, 44] width 67 height 13
paste input "[EMAIL_ADDRESS][DOMAIN_NAME]"
type input "[EMAIL_ADDRESS][DOMAIN_NAME]"
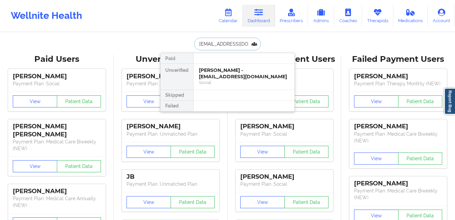
scroll to position [0, 1]
click at [205, 76] on div "[PERSON_NAME] - [EMAIL_ADDRESS][DOMAIN_NAME]" at bounding box center [244, 73] width 90 height 12
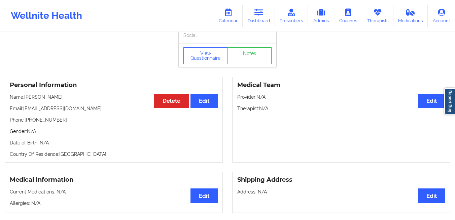
scroll to position [13, 0]
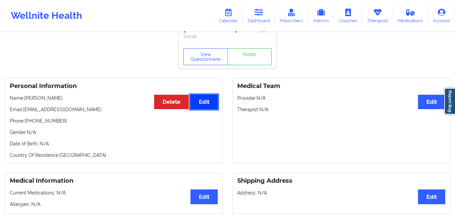
click at [207, 107] on button "Edit" at bounding box center [203, 102] width 27 height 14
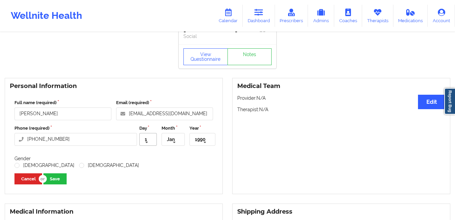
click at [146, 146] on icon at bounding box center [147, 143] width 10 height 12
click at [146, 167] on div "2" at bounding box center [148, 168] width 16 height 12
click at [173, 145] on icon at bounding box center [174, 143] width 10 height 12
type input "sep"
click at [168, 156] on span "Sep" at bounding box center [170, 152] width 9 height 5
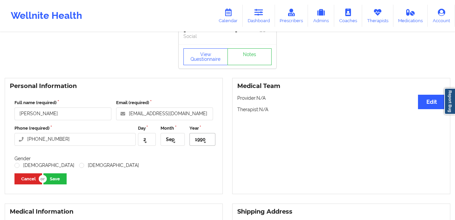
click at [203, 145] on icon at bounding box center [205, 143] width 10 height 12
type input "2016"
click at [195, 156] on div "2016" at bounding box center [202, 153] width 25 height 12
click at [23, 166] on label "[DEMOGRAPHIC_DATA]" at bounding box center [44, 166] width 60 height 6
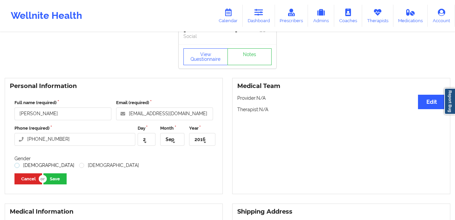
click at [20, 166] on input "[DEMOGRAPHIC_DATA]" at bounding box center [17, 166] width 6 height 6
radio input "true"
click at [53, 183] on button "Save" at bounding box center [54, 179] width 23 height 11
click at [56, 182] on button "Save" at bounding box center [54, 179] width 23 height 11
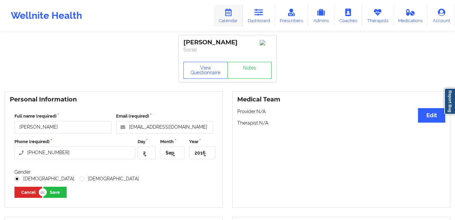
click at [227, 15] on icon at bounding box center [228, 12] width 9 height 7
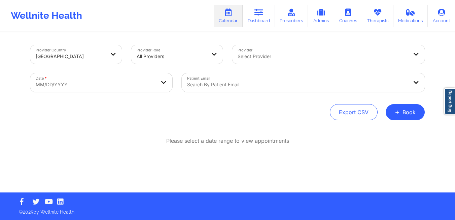
click at [139, 90] on body "Wellnite Health Calendar Dashboard Prescribers Admins Coaches Therapists Medica…" at bounding box center [227, 110] width 455 height 220
select select "2025-8"
select select "2025-9"
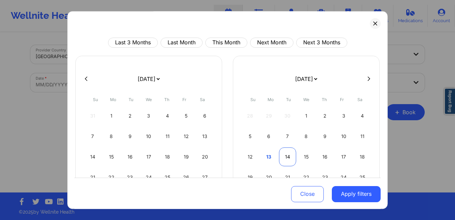
click at [287, 159] on div "14" at bounding box center [287, 157] width 17 height 19
select select "2025-9"
select select "2025-10"
select select "2025-9"
select select "2025-10"
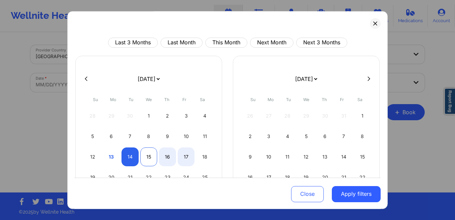
select select "2025-9"
select select "2025-10"
select select "2025-9"
select select "2025-10"
click at [131, 157] on div "14" at bounding box center [129, 157] width 17 height 19
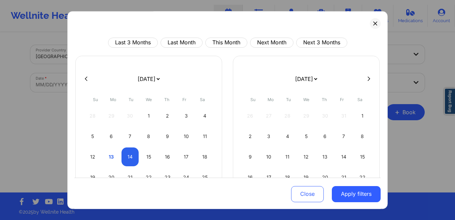
select select "2025-9"
select select "2025-10"
click at [345, 198] on button "Apply filters" at bounding box center [356, 194] width 49 height 16
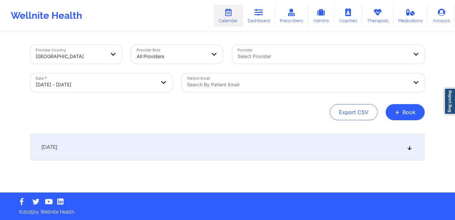
click at [240, 75] on div "Search by patient email" at bounding box center [295, 82] width 227 height 19
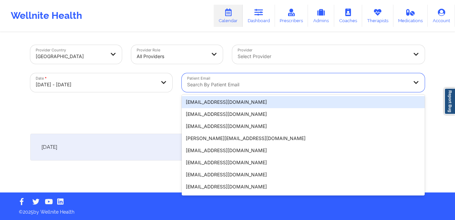
paste input "jguinan101@yahoo.com"
type input "jguinan101@yahoo.com"
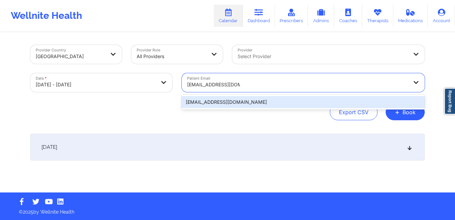
click at [275, 100] on div "jguinan101@yahoo.com" at bounding box center [303, 102] width 243 height 12
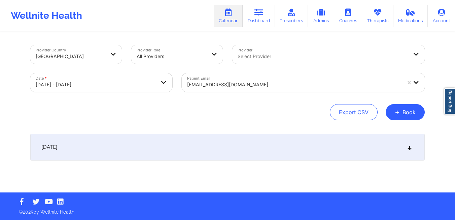
click at [309, 151] on div "October 14, 2025" at bounding box center [227, 147] width 394 height 27
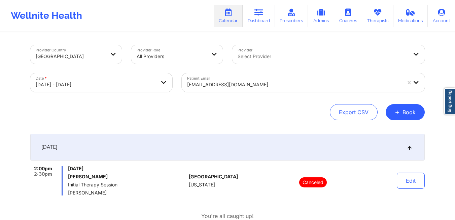
select select "2025-9"
select select "2025-10"
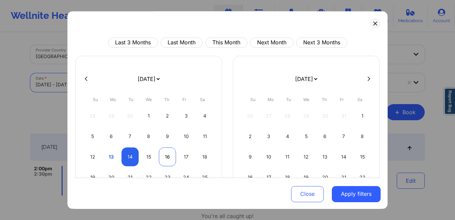
scroll to position [17, 0]
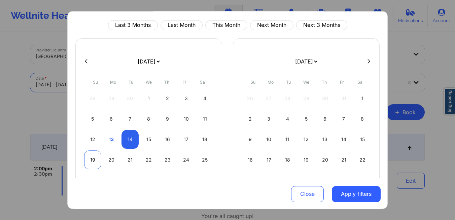
click at [95, 160] on div "19" at bounding box center [92, 160] width 17 height 19
select select "2025-9"
select select "2025-10"
click at [95, 159] on div "19" at bounding box center [92, 160] width 17 height 19
select select "2025-9"
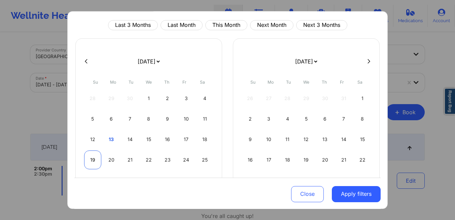
select select "2025-10"
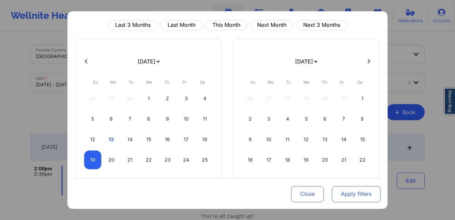
click at [363, 193] on button "Apply filters" at bounding box center [356, 194] width 49 height 16
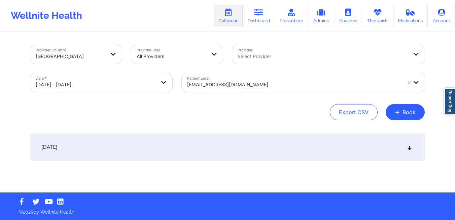
click at [222, 148] on div "October 19, 2025" at bounding box center [227, 147] width 394 height 27
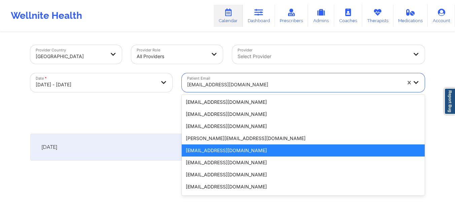
click at [262, 80] on div "jguinan101@yahoo.com" at bounding box center [294, 84] width 214 height 15
paste input "rhonda.gardner21@gmail.com"
type input "rhonda.gardner21@gmail.com"
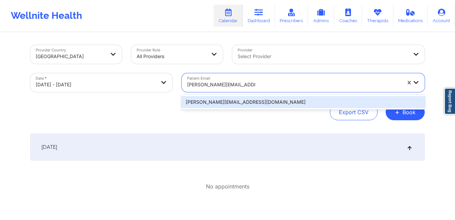
click at [252, 102] on div "rhonda.gardner21@gmail.com" at bounding box center [303, 102] width 243 height 12
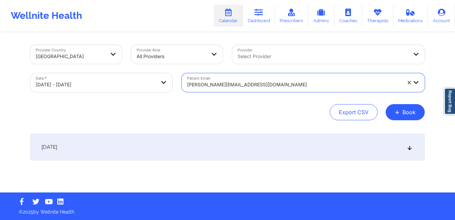
click at [212, 147] on div "October 19, 2025" at bounding box center [227, 147] width 394 height 27
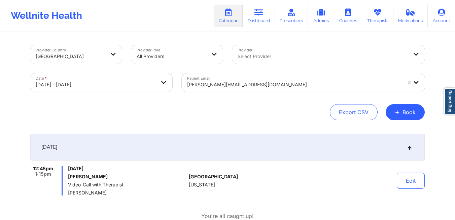
scroll to position [28, 0]
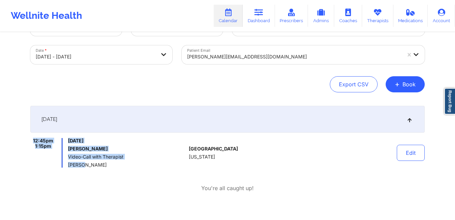
drag, startPoint x: 28, startPoint y: 138, endPoint x: 125, endPoint y: 163, distance: 100.7
click at [125, 163] on div "Provider Country United States Provider Role All Providers Provider Select Prov…" at bounding box center [228, 120] width 404 height 231
copy div "12:45pm 1:15pm Sunday, October 19, 2025 Rhonda M Gardner Video-Call with Therap…"
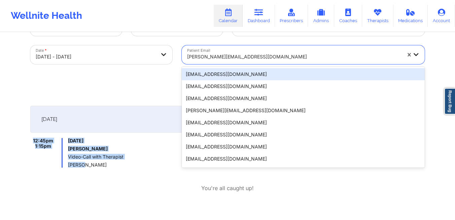
click at [240, 59] on div at bounding box center [294, 57] width 214 height 8
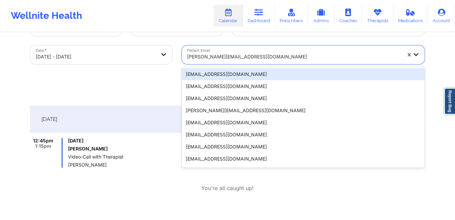
paste input "sdvlasoff@gmail.com"
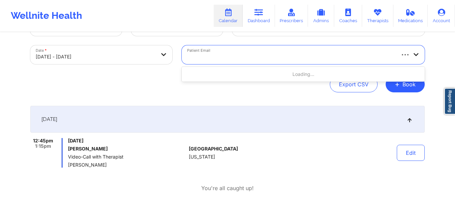
type input "sdvlasoff@gmail.com"
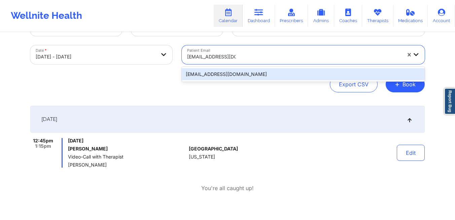
click at [241, 77] on div "sdvlasoff@gmail.com" at bounding box center [303, 74] width 243 height 12
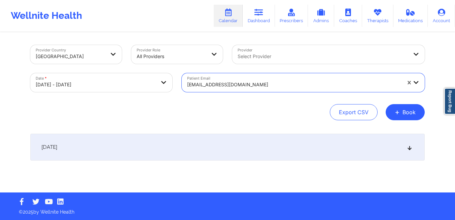
scroll to position [0, 0]
click at [206, 143] on div "October 19, 2025" at bounding box center [227, 147] width 394 height 27
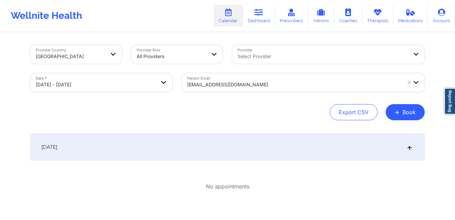
click at [123, 86] on body "Wellnite Health Calendar Dashboard Prescribers Admins Coaches Therapists Medica…" at bounding box center [227, 110] width 455 height 220
select select "2025-9"
select select "2025-10"
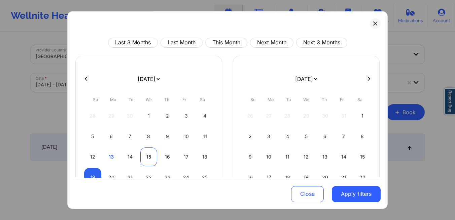
click at [145, 157] on div "15" at bounding box center [148, 157] width 17 height 19
select select "2025-9"
select select "2025-10"
select select "2025-9"
select select "2025-10"
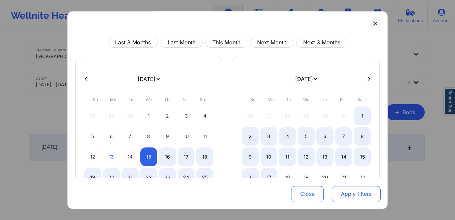
click at [352, 196] on button "Apply filters" at bounding box center [356, 194] width 49 height 16
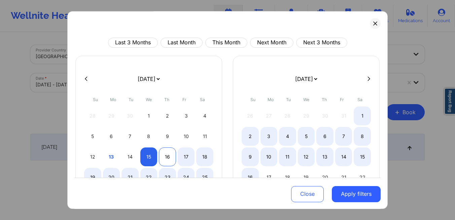
select select "2025-9"
select select "2025-10"
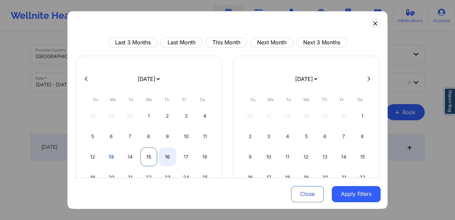
select select "2025-9"
select select "2025-10"
click at [150, 156] on div "15" at bounding box center [148, 157] width 17 height 19
select select "2025-9"
select select "2025-10"
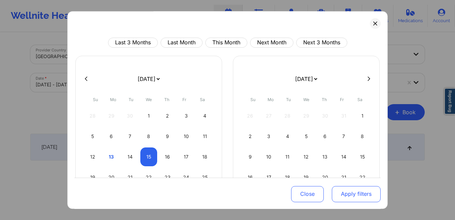
click at [353, 193] on button "Apply filters" at bounding box center [356, 194] width 49 height 16
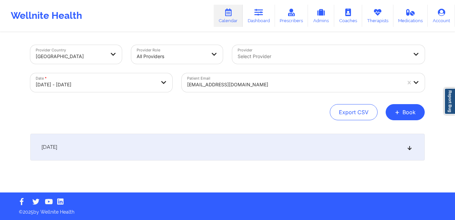
click at [239, 143] on div "October 15, 2025" at bounding box center [227, 147] width 394 height 27
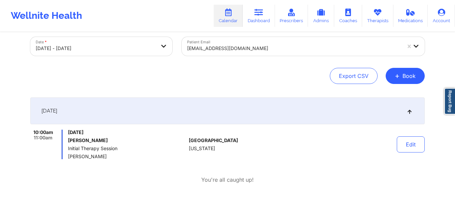
scroll to position [48, 0]
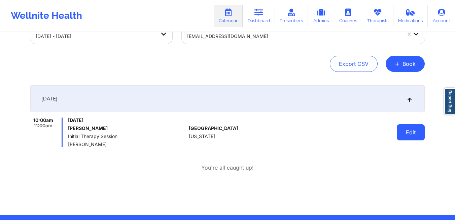
click at [404, 137] on button "Edit" at bounding box center [411, 132] width 28 height 16
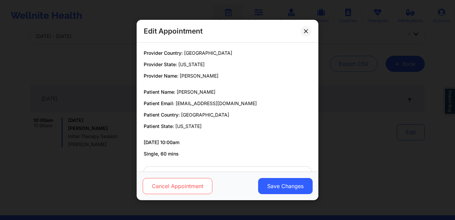
click at [184, 184] on button "Cancel Appointment" at bounding box center [178, 186] width 70 height 16
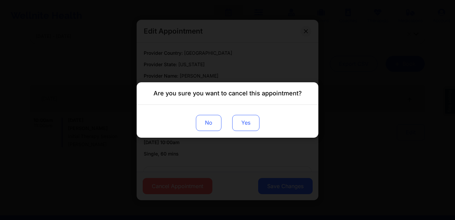
click at [249, 128] on button "Yes" at bounding box center [245, 123] width 27 height 16
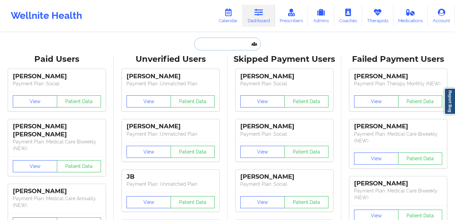
click at [215, 45] on input "text" at bounding box center [227, 44] width 67 height 13
paste input "[EMAIL_ADDRESS][DOMAIN_NAME]"
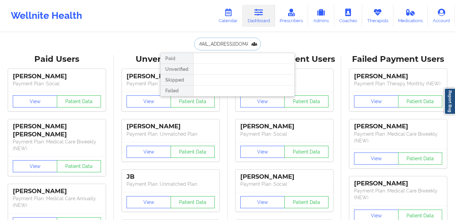
type input "[EMAIL_ADDRESS][DOMAIN_NAME]"
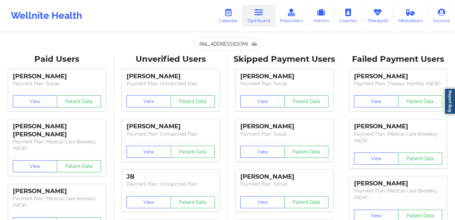
scroll to position [0, 0]
